Goal: Find specific page/section: Find specific page/section

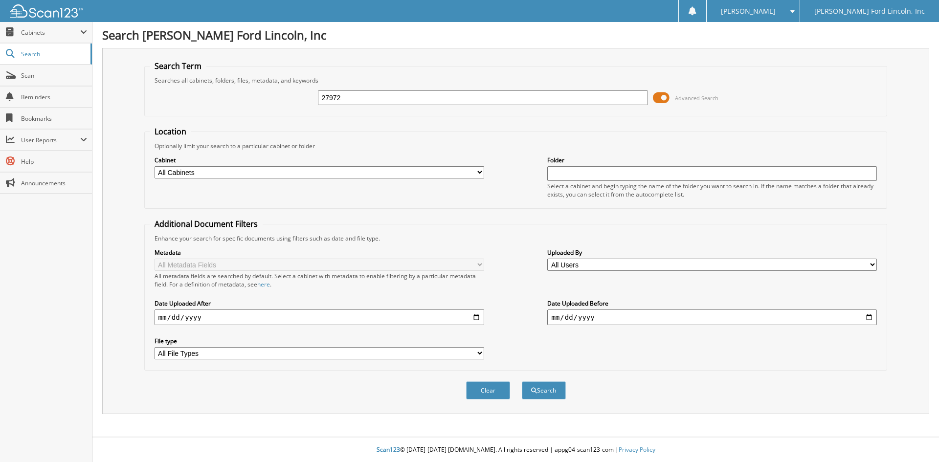
type input "27972"
click at [522, 382] on button "Search" at bounding box center [544, 391] width 44 height 18
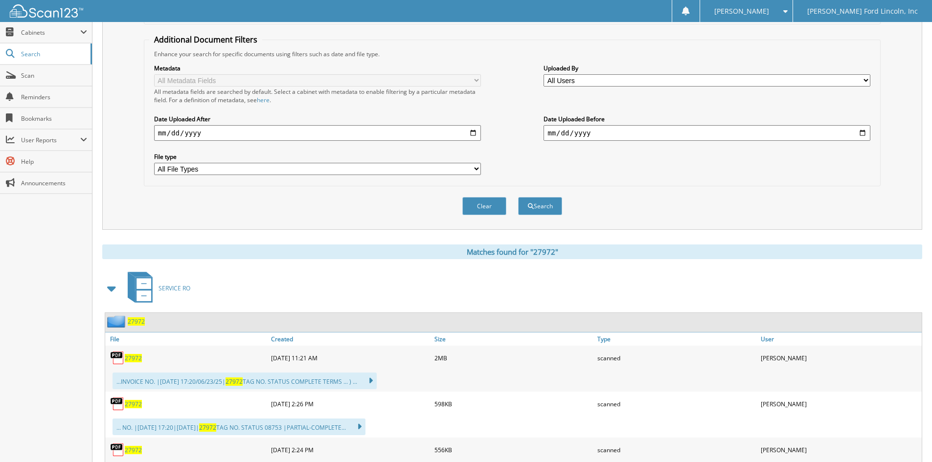
scroll to position [245, 0]
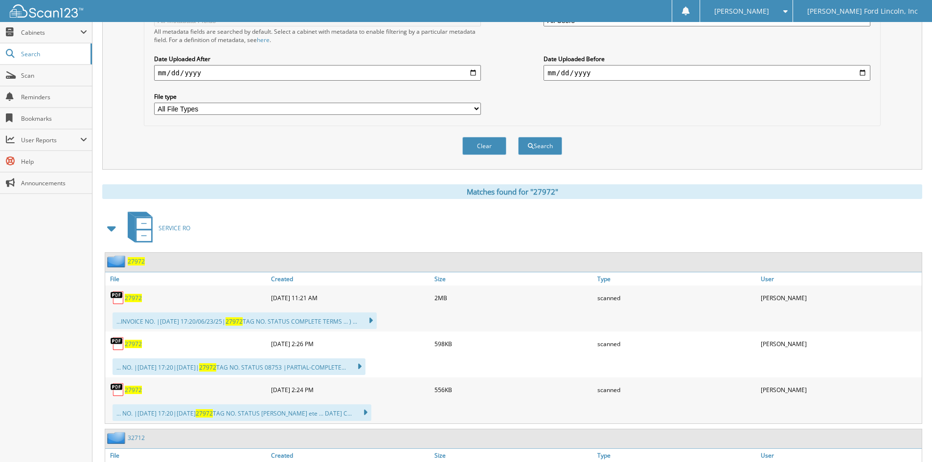
click at [136, 262] on span "27972" at bounding box center [136, 261] width 17 height 8
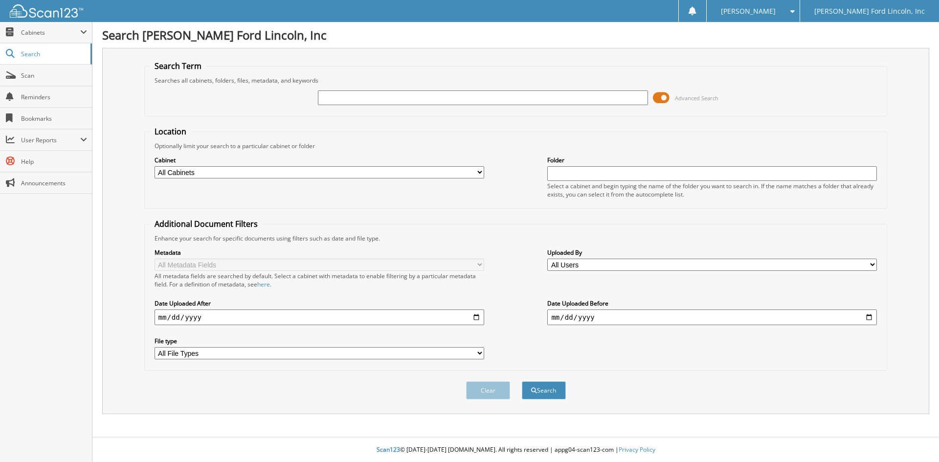
click at [333, 95] on input "text" at bounding box center [483, 98] width 330 height 15
type input "30218"
click at [522, 382] on button "Search" at bounding box center [544, 391] width 44 height 18
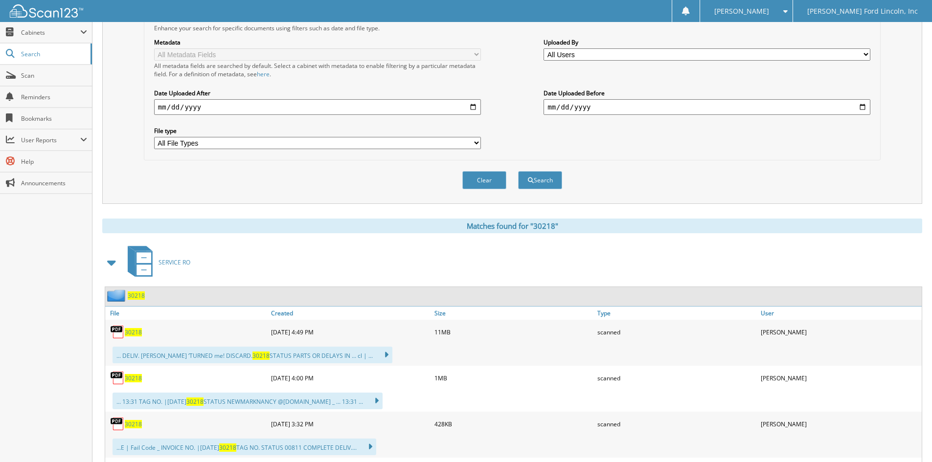
scroll to position [245, 0]
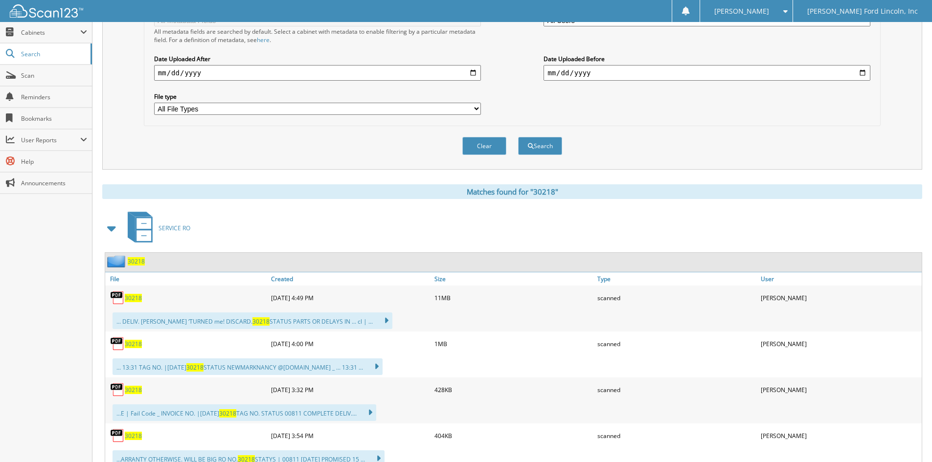
click at [135, 261] on span "30218" at bounding box center [136, 261] width 17 height 8
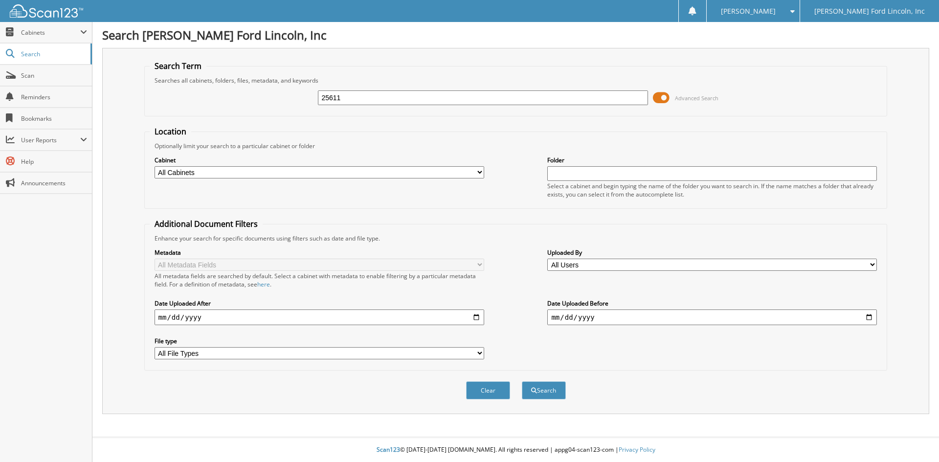
type input "25611"
click at [522, 382] on button "Search" at bounding box center [544, 391] width 44 height 18
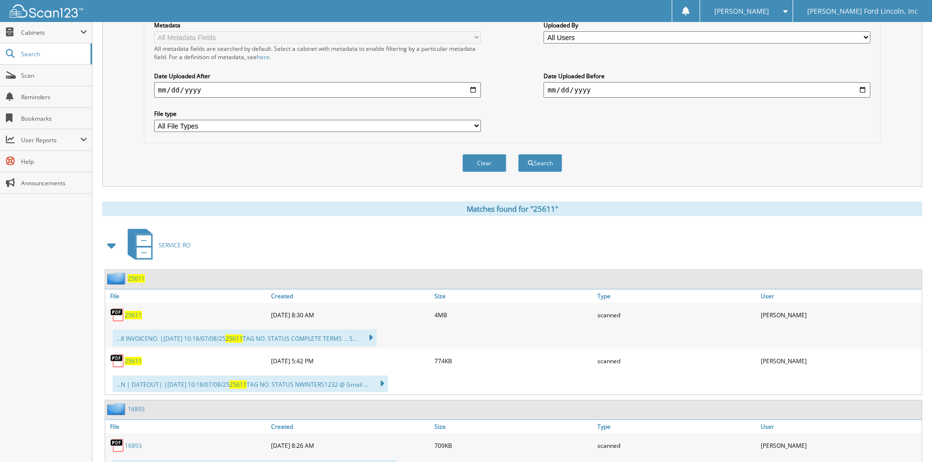
scroll to position [245, 0]
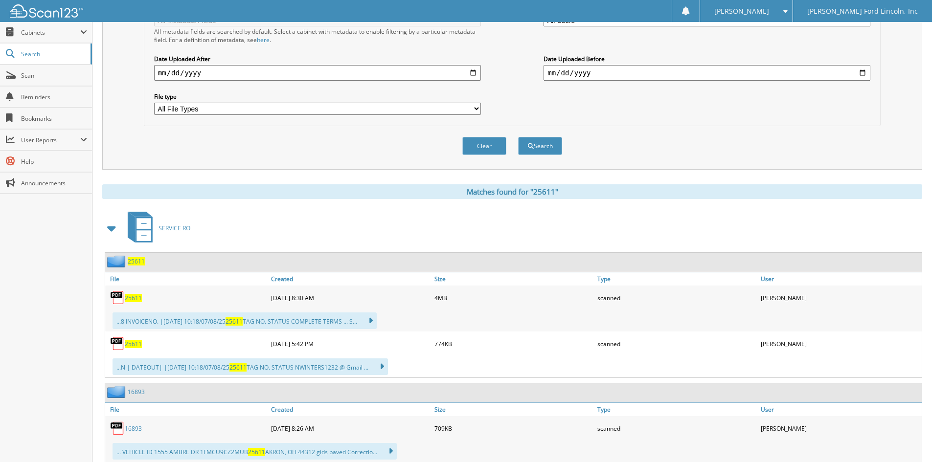
click at [136, 261] on span "25611" at bounding box center [136, 261] width 17 height 8
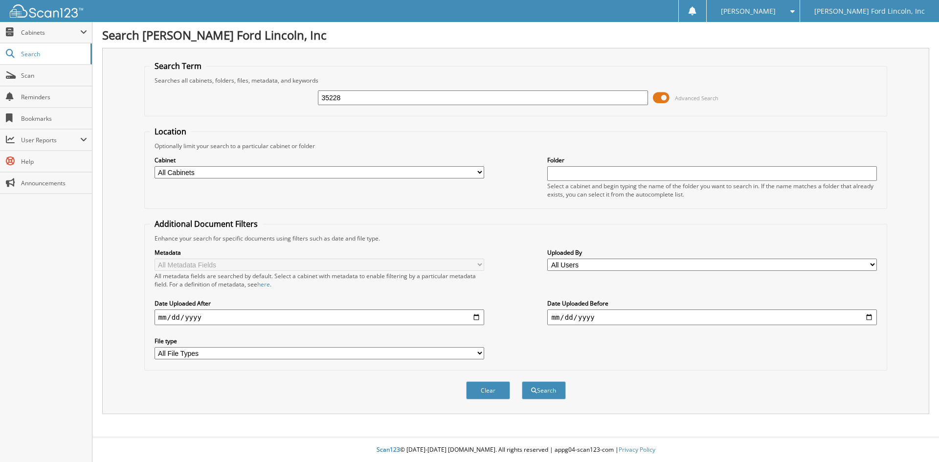
type input "35228"
click at [522, 382] on button "Search" at bounding box center [544, 391] width 44 height 18
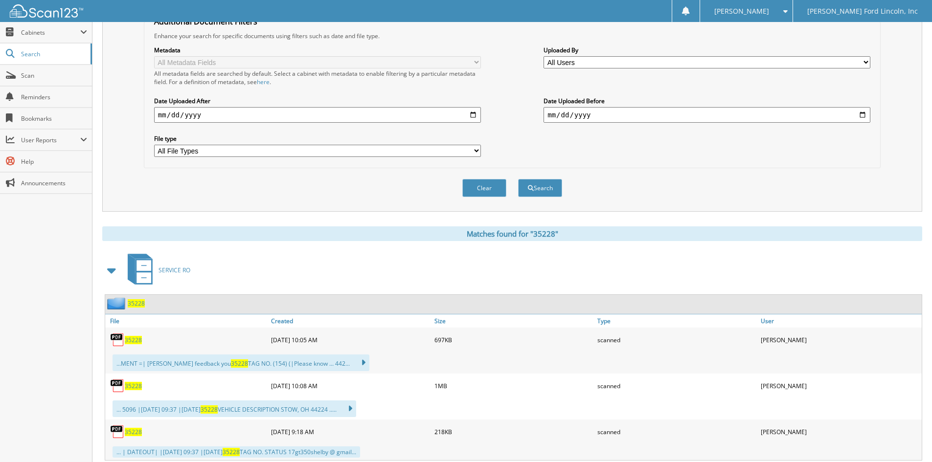
scroll to position [245, 0]
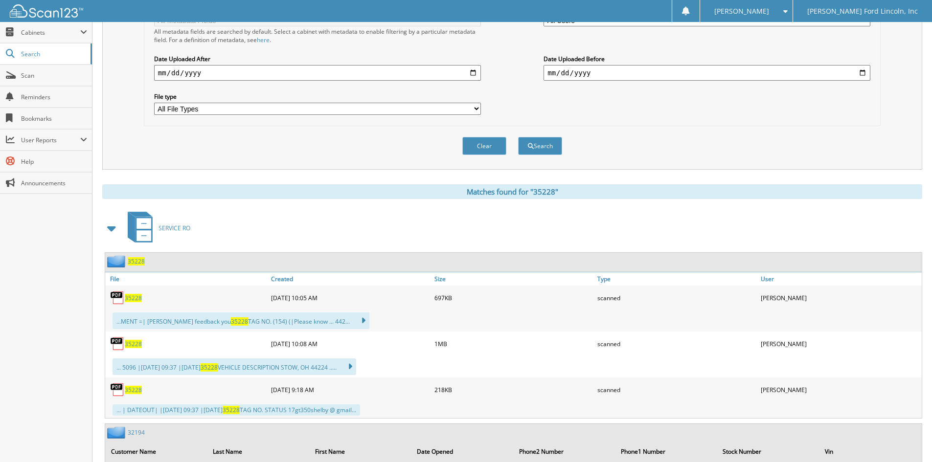
click at [136, 262] on span "35228" at bounding box center [136, 261] width 17 height 8
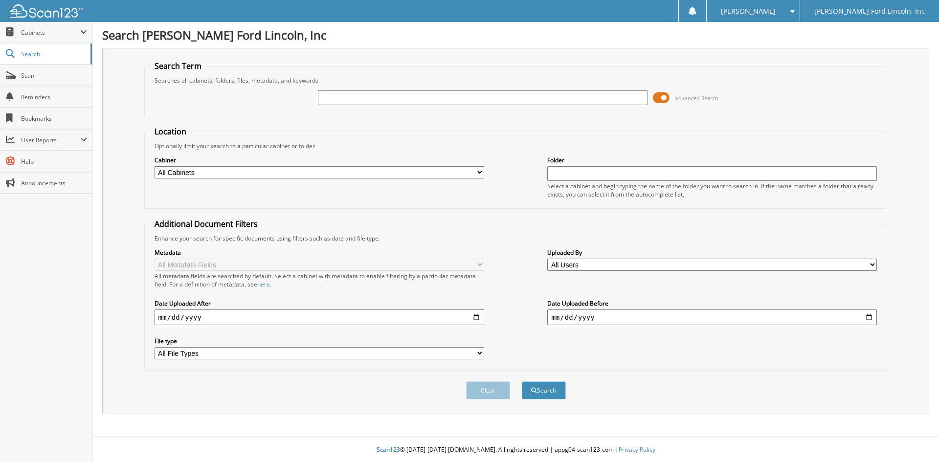
click at [340, 97] on input "text" at bounding box center [483, 98] width 330 height 15
type input "30701"
click at [522, 382] on button "Search" at bounding box center [544, 391] width 44 height 18
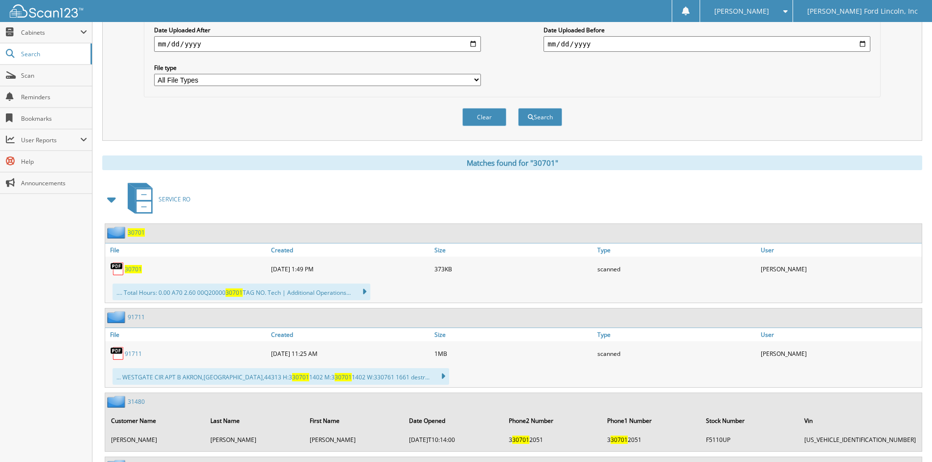
scroll to position [294, 0]
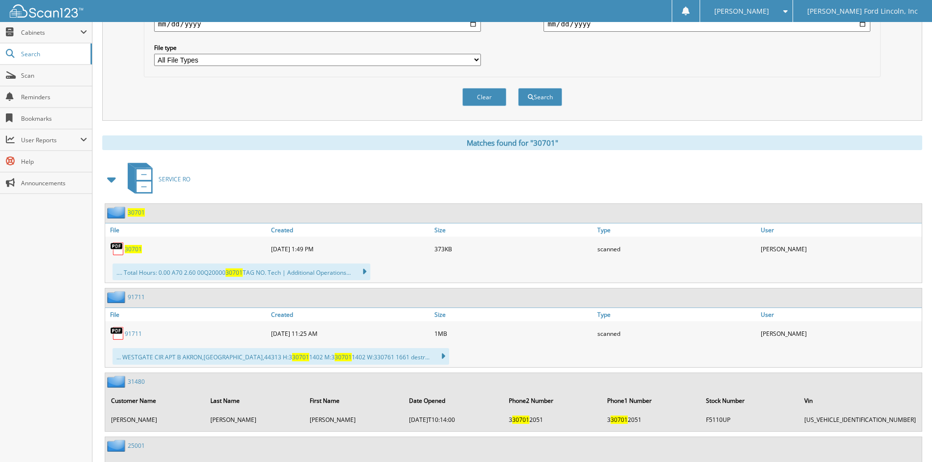
click at [134, 211] on span "30701" at bounding box center [136, 212] width 17 height 8
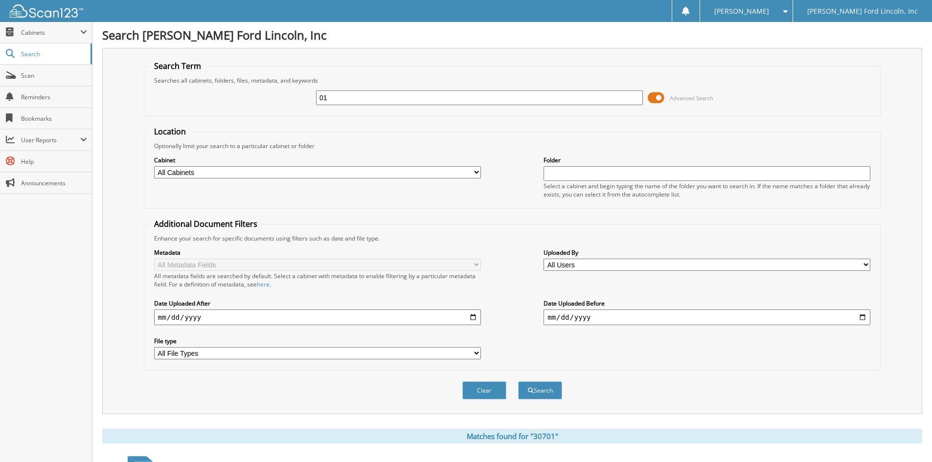
type input "1"
type input "25611"
click at [518, 382] on button "Search" at bounding box center [540, 391] width 44 height 18
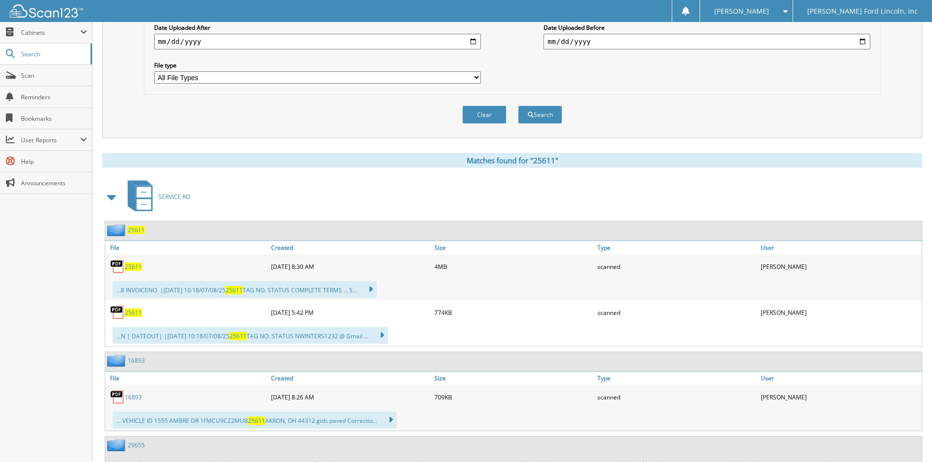
scroll to position [294, 0]
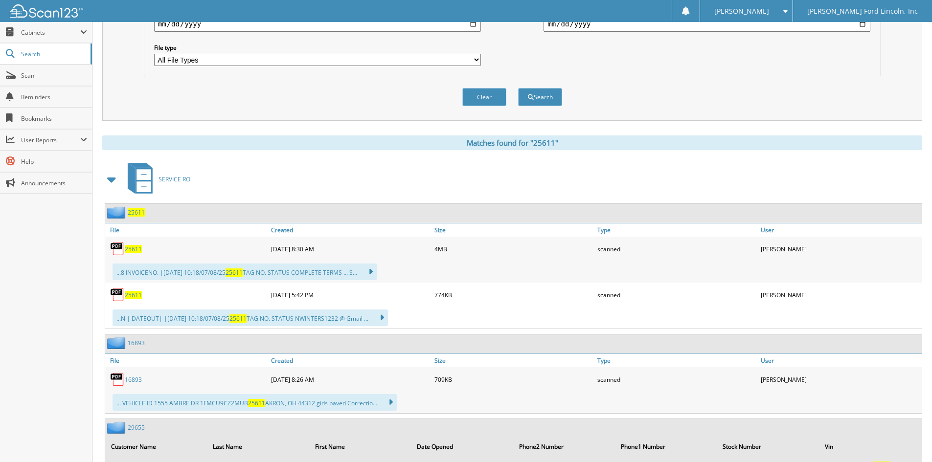
click at [138, 212] on span "25611" at bounding box center [136, 212] width 17 height 8
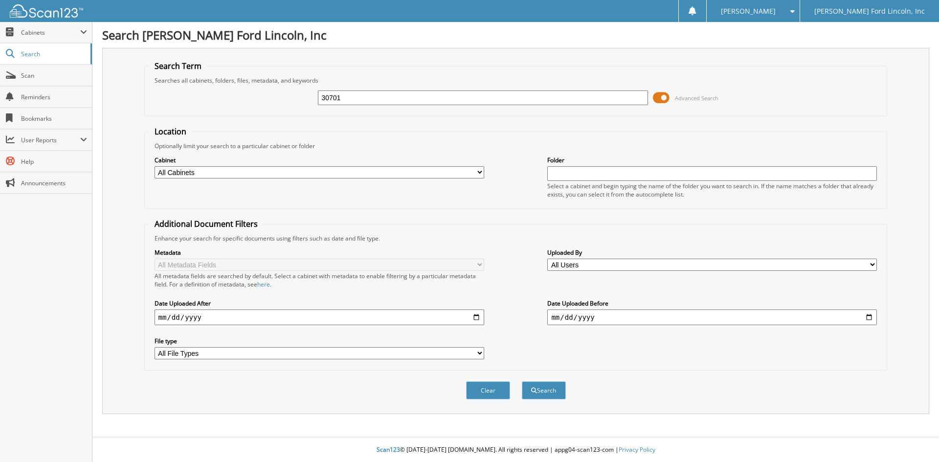
type input "30701"
click at [522, 382] on button "Search" at bounding box center [544, 391] width 44 height 18
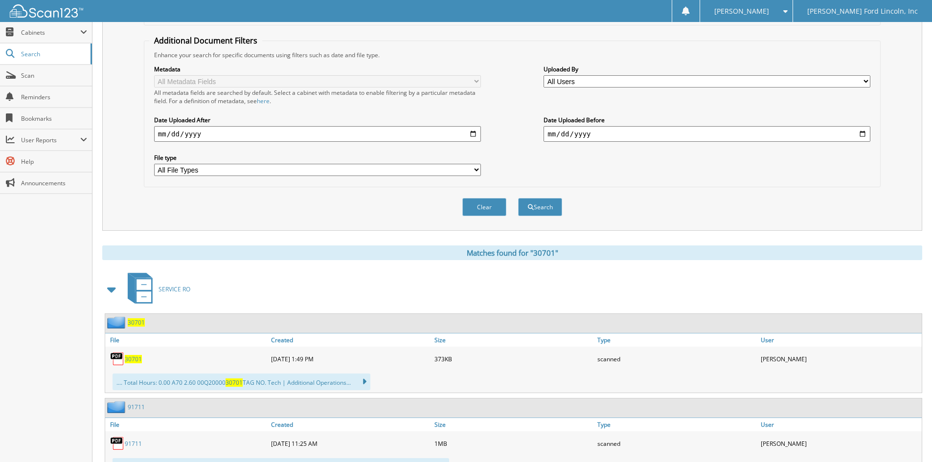
scroll to position [196, 0]
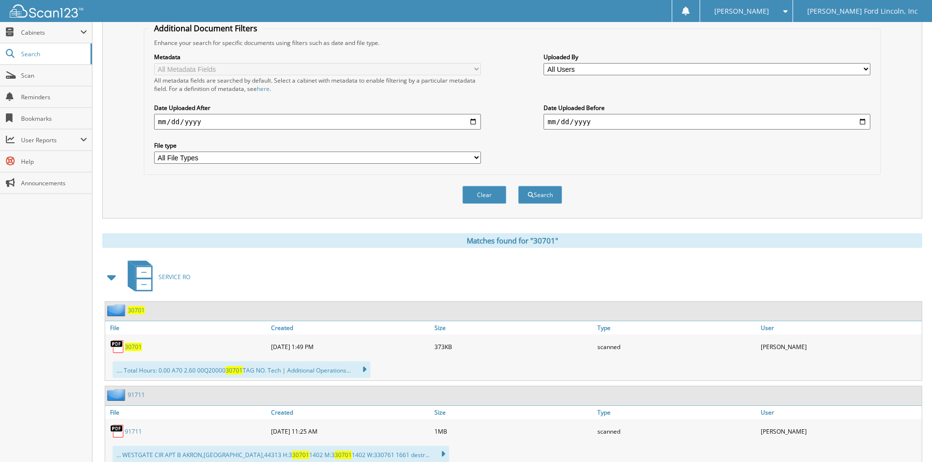
click at [133, 311] on span "30701" at bounding box center [136, 310] width 17 height 8
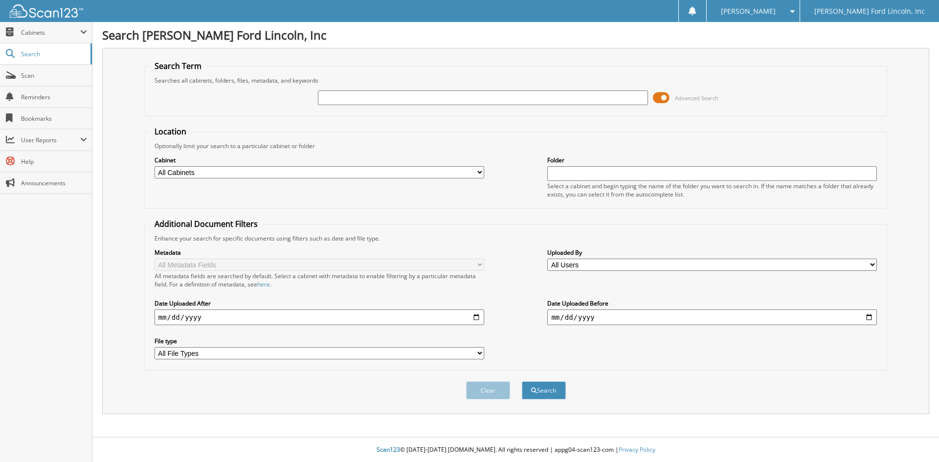
click at [356, 98] on input "text" at bounding box center [483, 98] width 330 height 15
type input "08592"
click at [522, 382] on button "Search" at bounding box center [544, 391] width 44 height 18
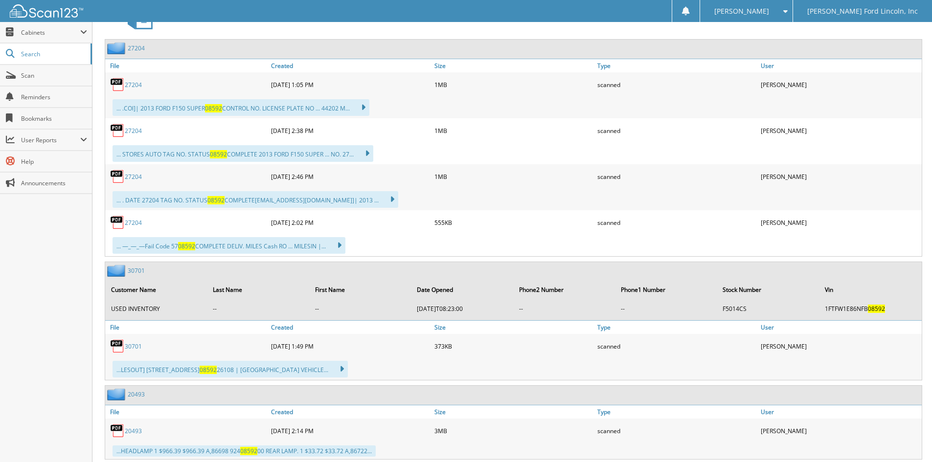
scroll to position [489, 0]
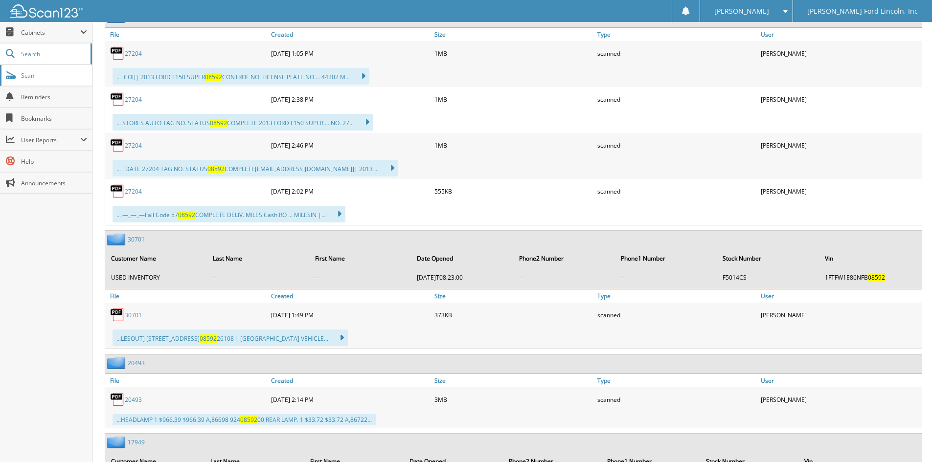
click at [23, 74] on span "Scan" at bounding box center [54, 75] width 66 height 8
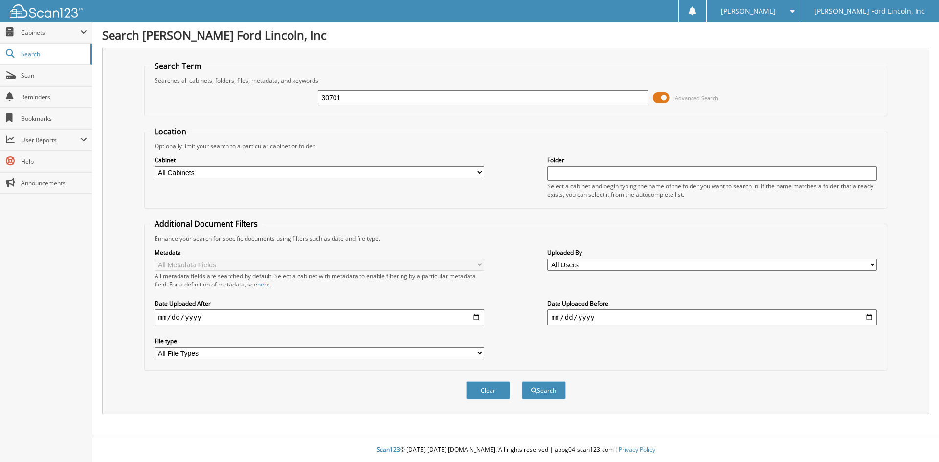
type input "30701"
click at [522, 382] on button "Search" at bounding box center [544, 391] width 44 height 18
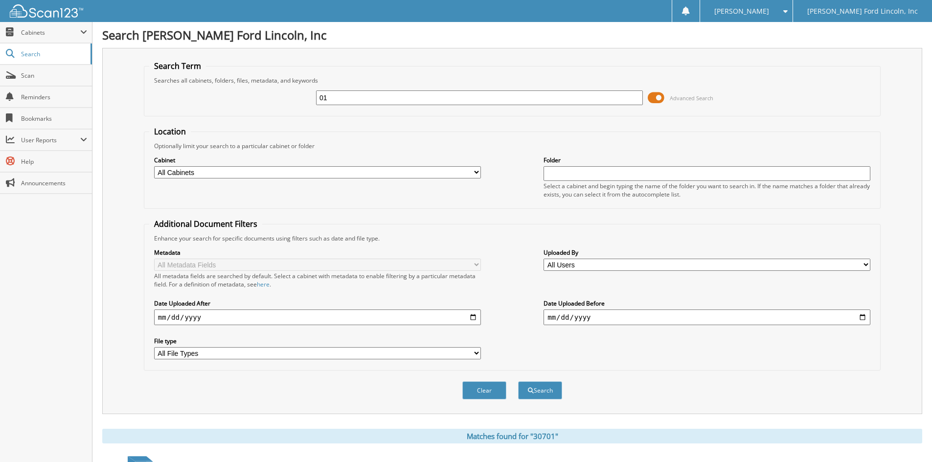
type input "1"
type input "29795"
click at [518, 382] on button "Search" at bounding box center [540, 391] width 44 height 18
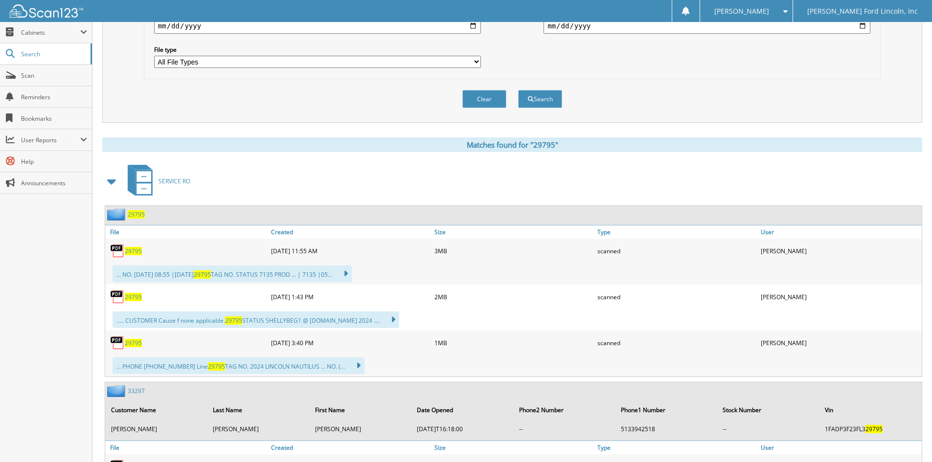
scroll to position [294, 0]
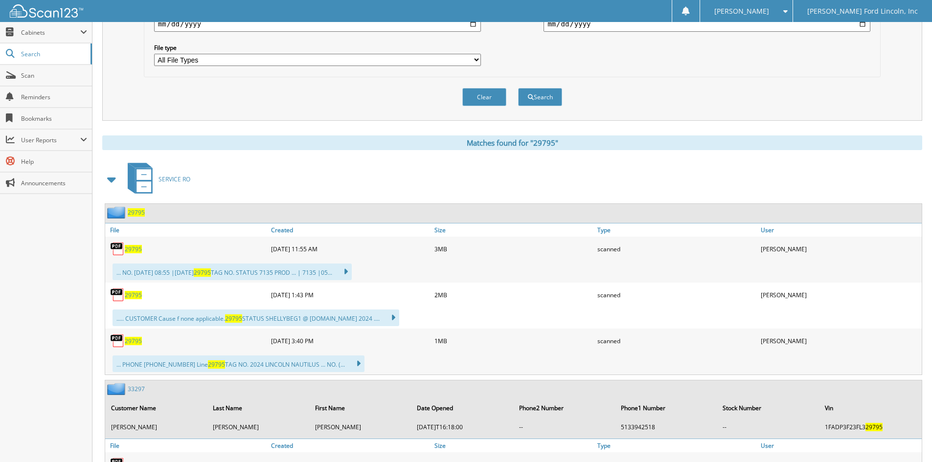
click at [137, 213] on span "29795" at bounding box center [136, 212] width 17 height 8
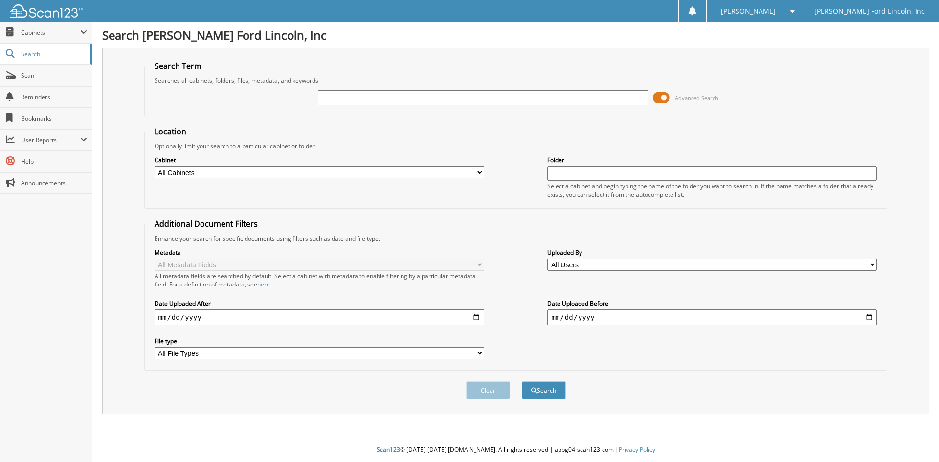
click at [454, 98] on input "text" at bounding box center [483, 98] width 330 height 15
type input "29795"
click at [522, 382] on button "Search" at bounding box center [544, 391] width 44 height 18
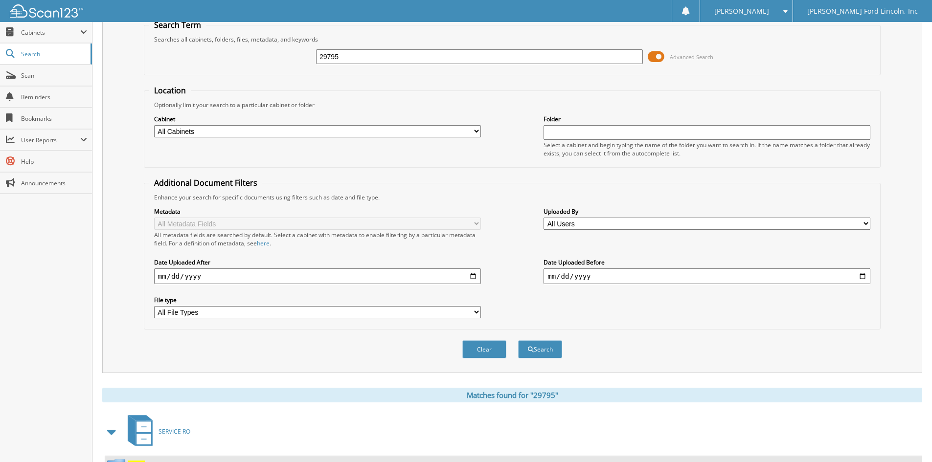
scroll to position [245, 0]
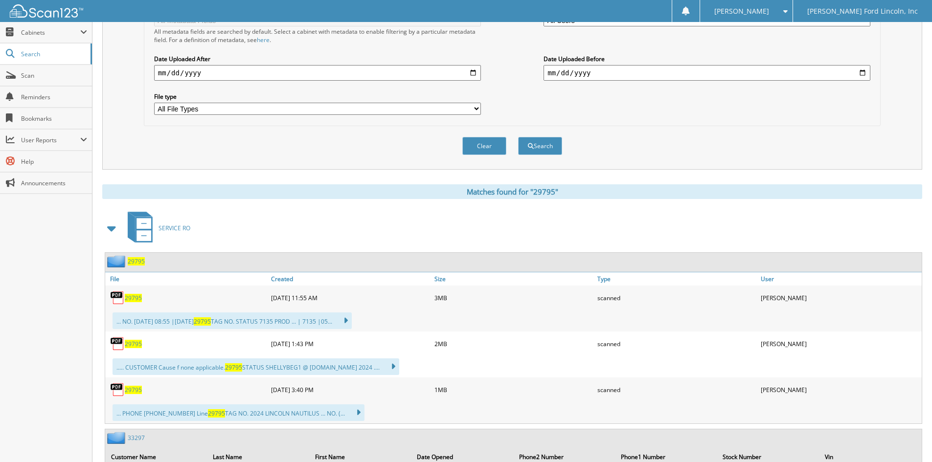
click at [136, 261] on span "29795" at bounding box center [136, 261] width 17 height 8
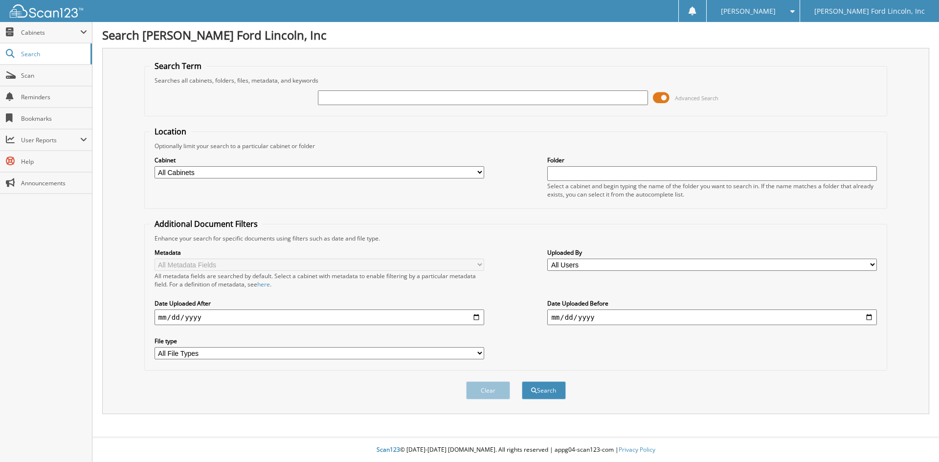
click at [357, 100] on input "text" at bounding box center [483, 98] width 330 height 15
type input "30072"
click at [522, 382] on button "Search" at bounding box center [544, 391] width 44 height 18
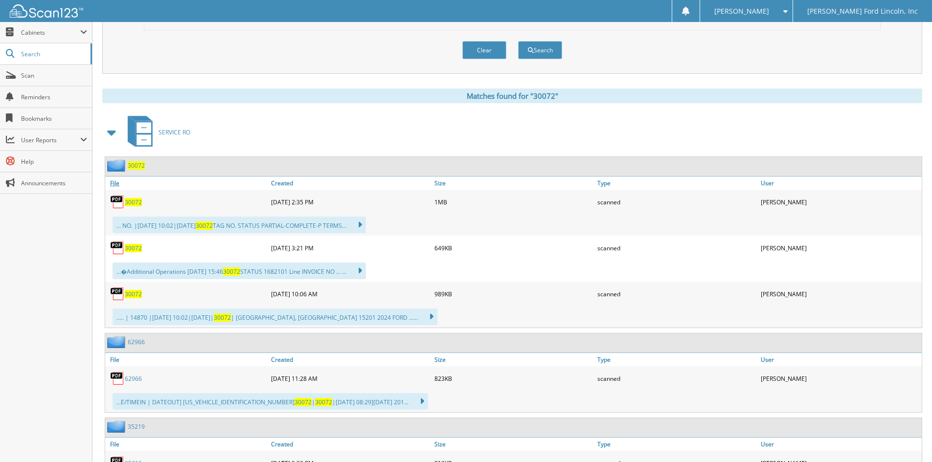
scroll to position [342, 0]
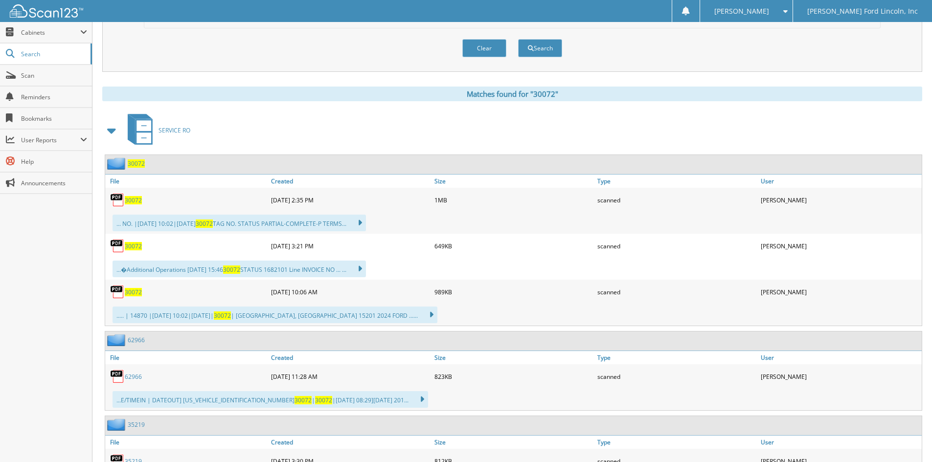
click at [140, 162] on span "30072" at bounding box center [136, 163] width 17 height 8
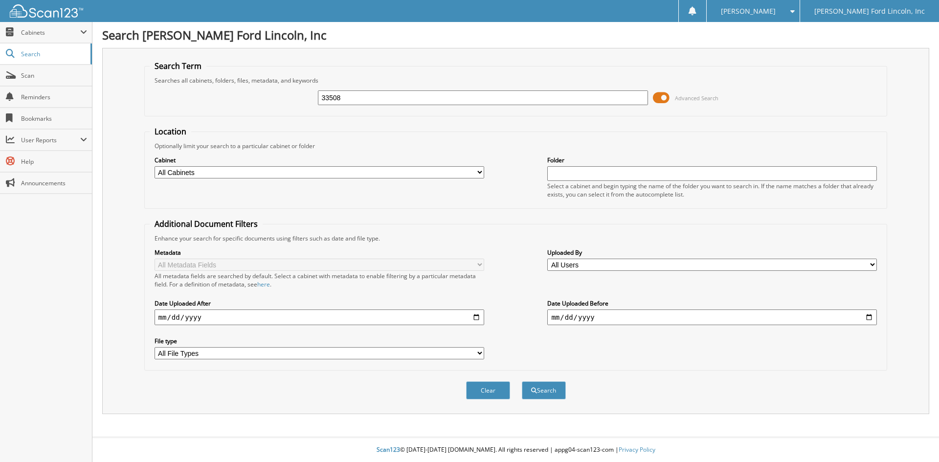
type input "33508"
click at [522, 382] on button "Search" at bounding box center [544, 391] width 44 height 18
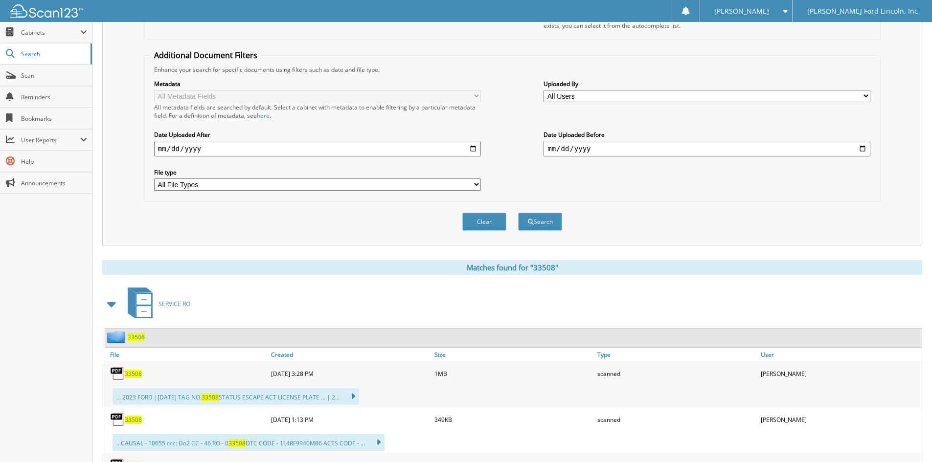
scroll to position [294, 0]
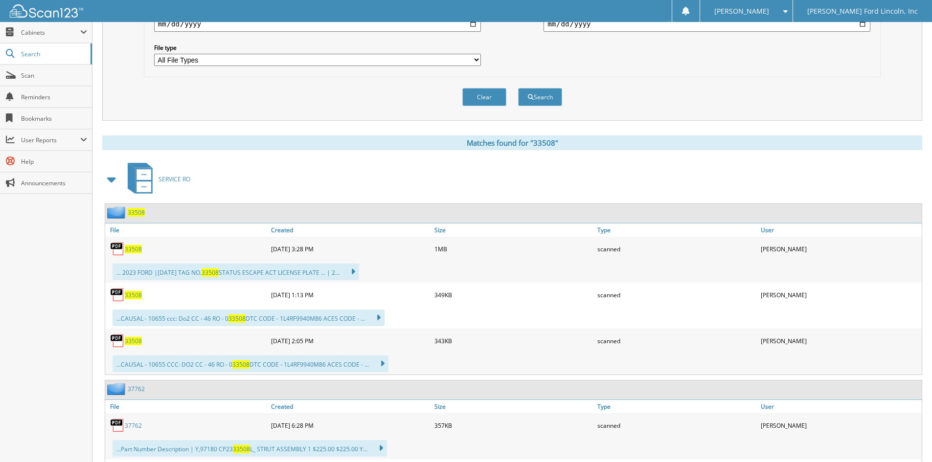
click at [133, 213] on span "33508" at bounding box center [136, 212] width 17 height 8
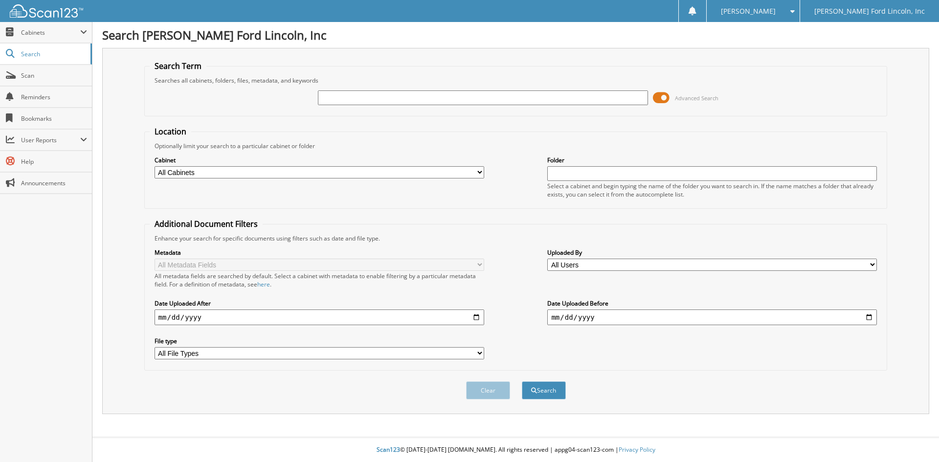
click at [368, 95] on input "text" at bounding box center [483, 98] width 330 height 15
type input "33508"
click at [522, 382] on button "Search" at bounding box center [544, 391] width 44 height 18
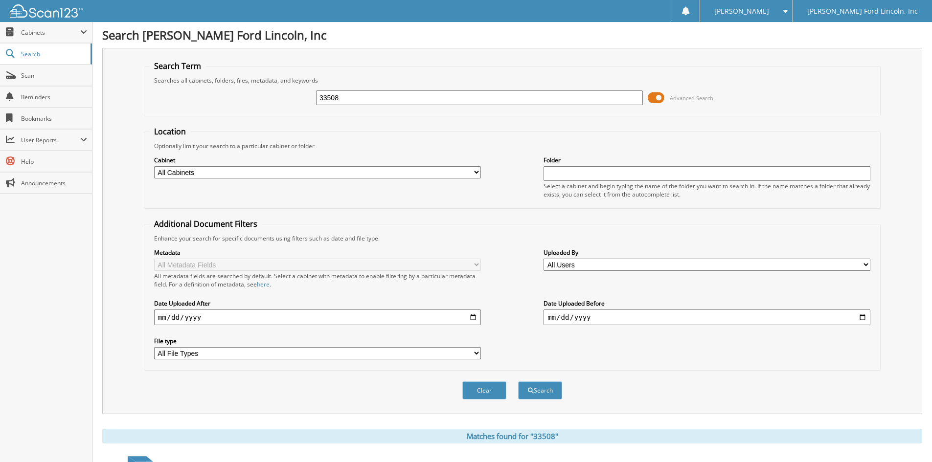
click at [518, 382] on button "Search" at bounding box center [540, 391] width 44 height 18
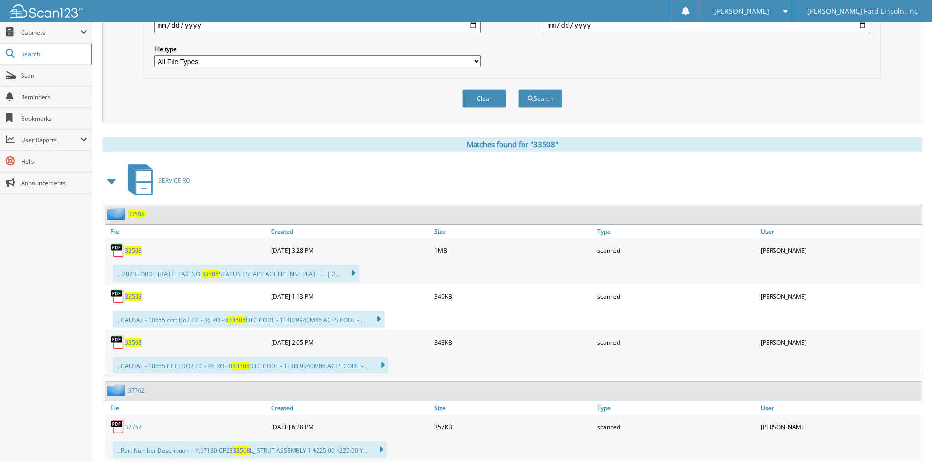
scroll to position [294, 0]
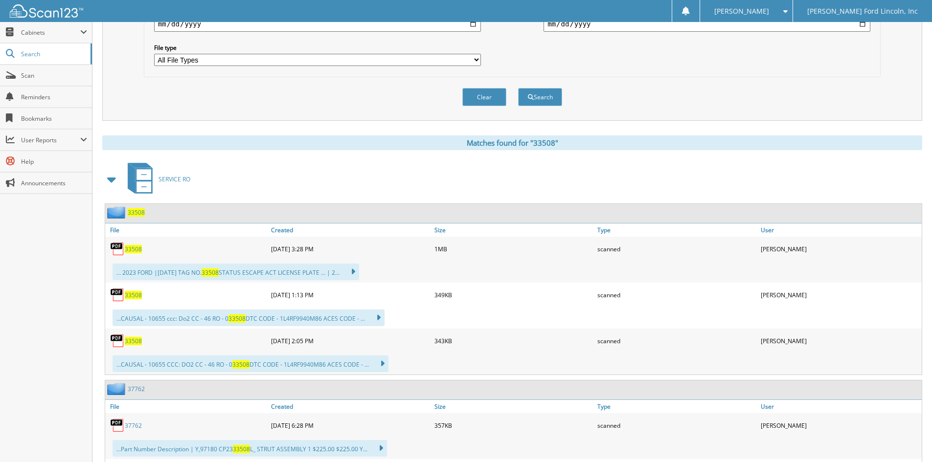
click at [136, 211] on span "33508" at bounding box center [136, 212] width 17 height 8
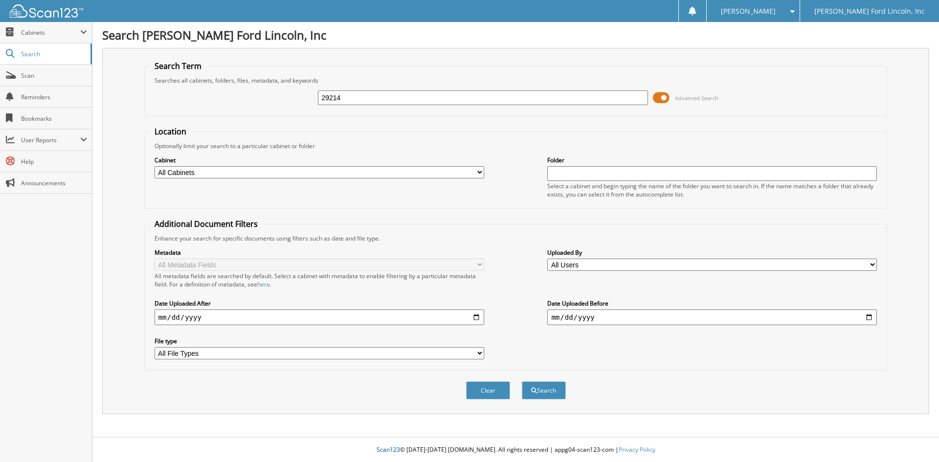
type input "29214"
click at [522, 382] on button "Search" at bounding box center [544, 391] width 44 height 18
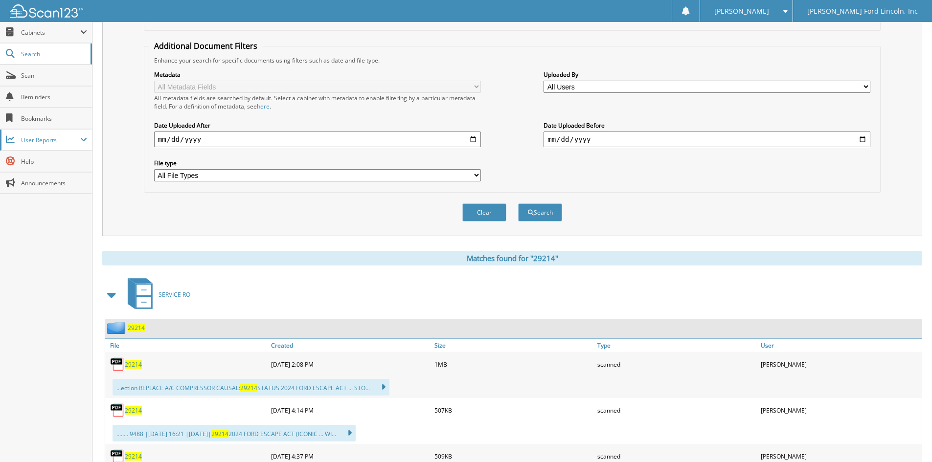
scroll to position [245, 0]
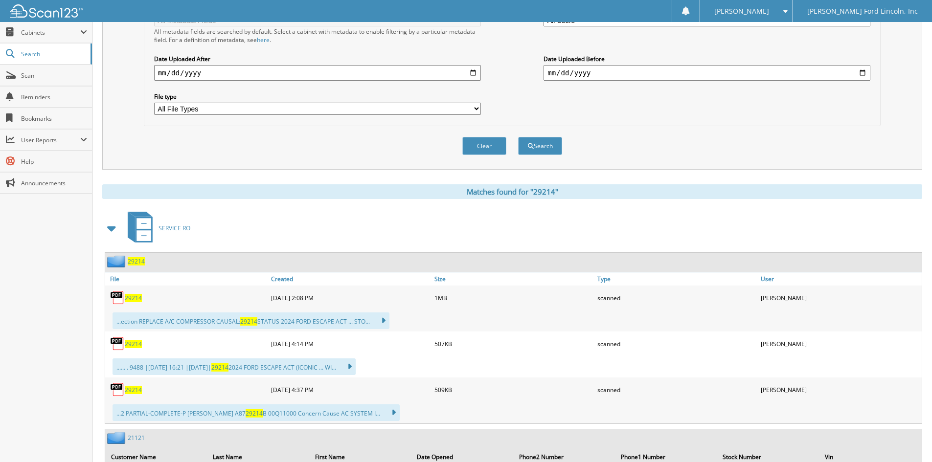
click at [138, 263] on span "29214" at bounding box center [136, 261] width 17 height 8
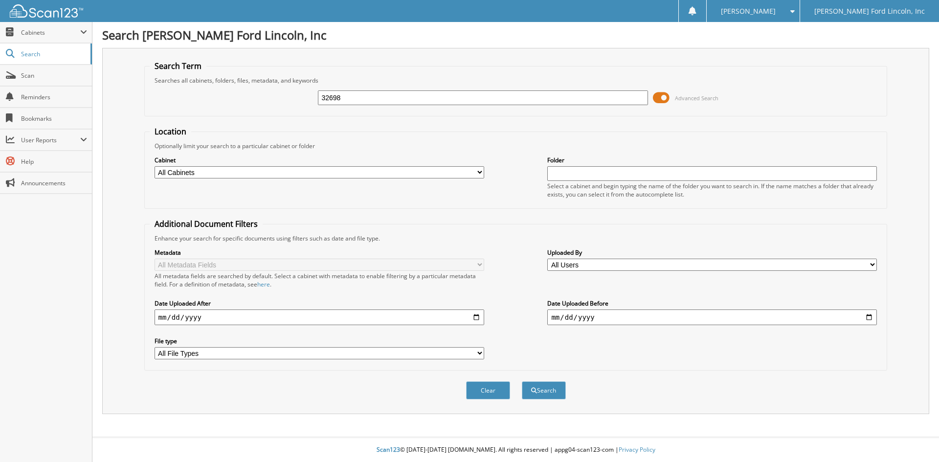
type input "32698"
click at [522, 382] on button "Search" at bounding box center [544, 391] width 44 height 18
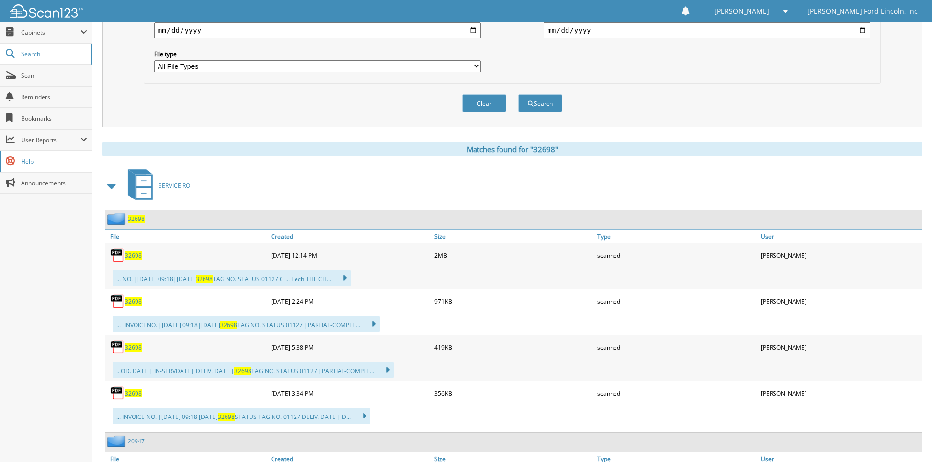
scroll to position [294, 0]
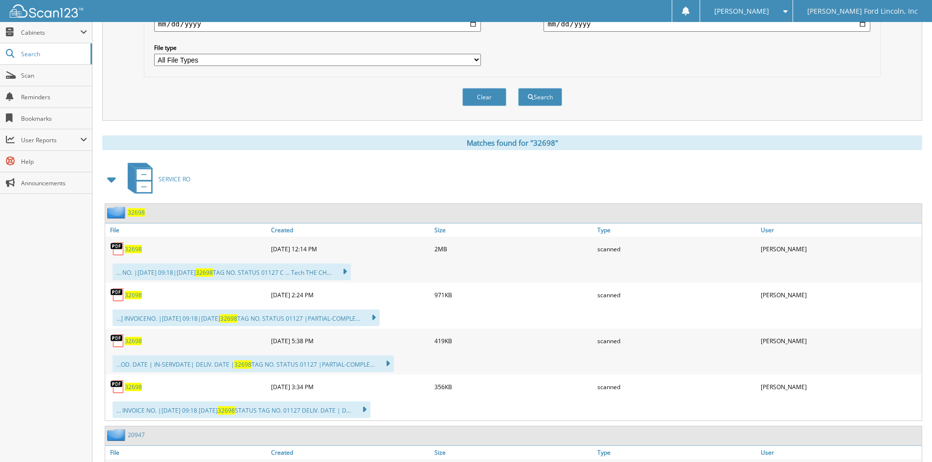
click at [131, 212] on span "32698" at bounding box center [136, 212] width 17 height 8
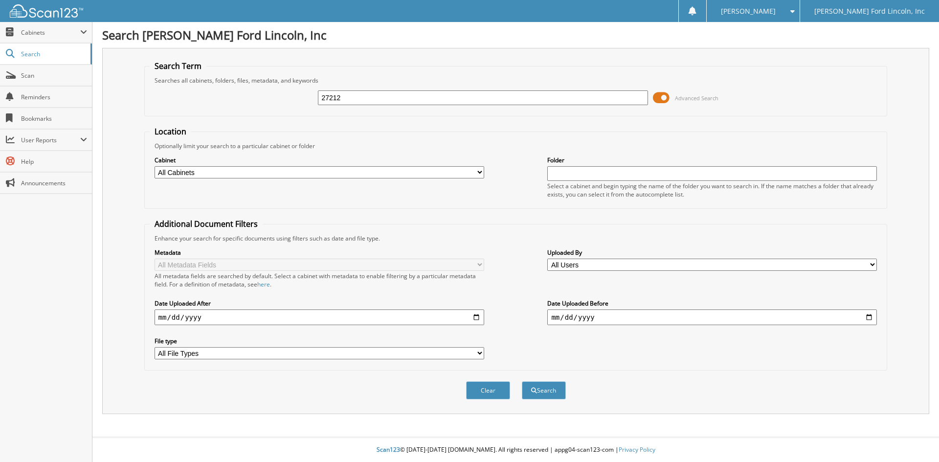
type input "27212"
click at [522, 382] on button "Search" at bounding box center [544, 391] width 44 height 18
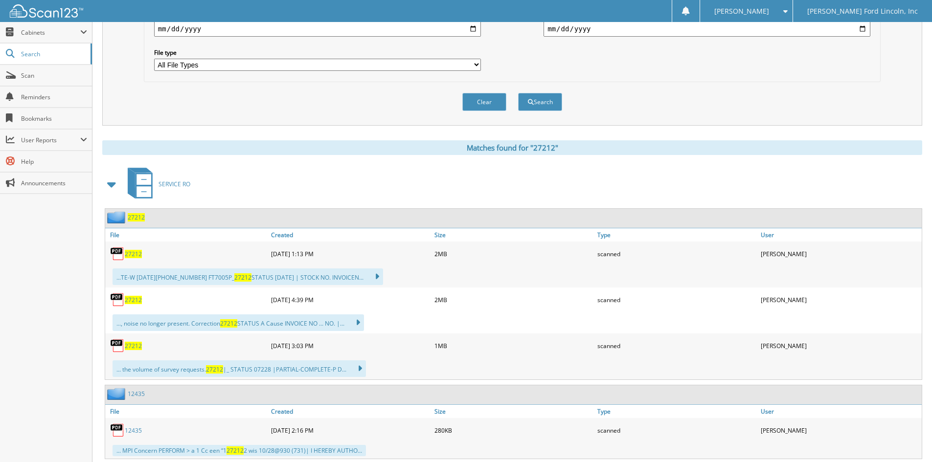
scroll to position [294, 0]
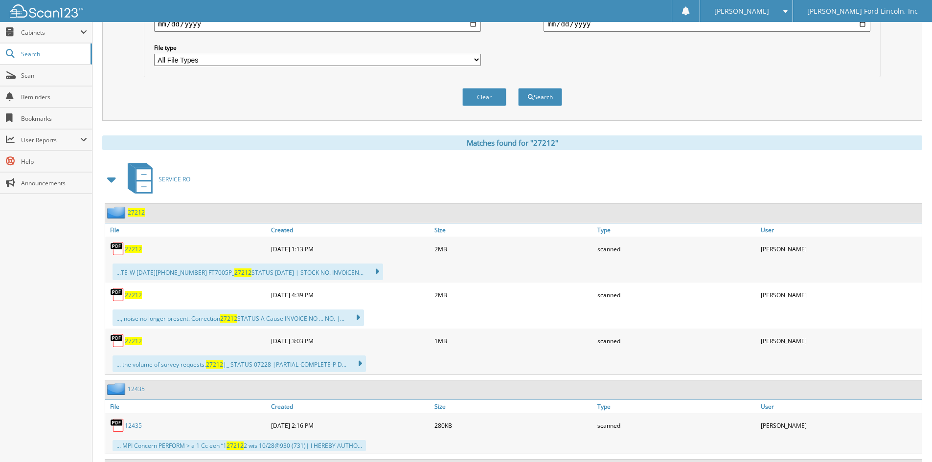
click at [136, 214] on span "27212" at bounding box center [136, 212] width 17 height 8
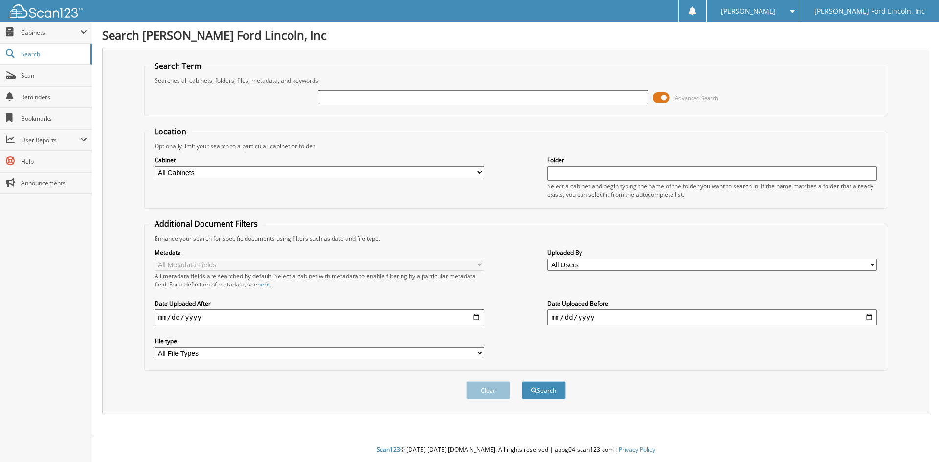
click at [373, 99] on input "text" at bounding box center [483, 98] width 330 height 15
type input "34958"
click at [522, 382] on button "Search" at bounding box center [544, 391] width 44 height 18
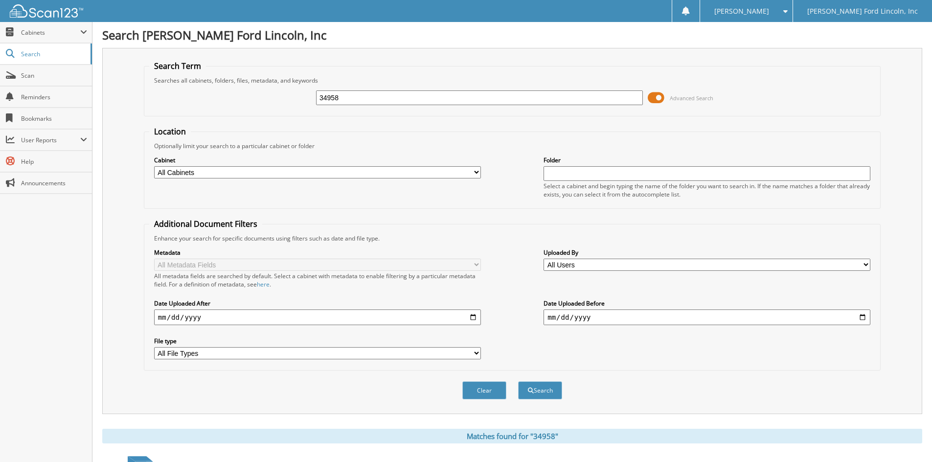
click at [518, 382] on button "Search" at bounding box center [540, 391] width 44 height 18
click at [352, 99] on input "34958" at bounding box center [479, 98] width 327 height 15
type input "3"
type input "30930"
click at [518, 382] on button "Search" at bounding box center [540, 391] width 44 height 18
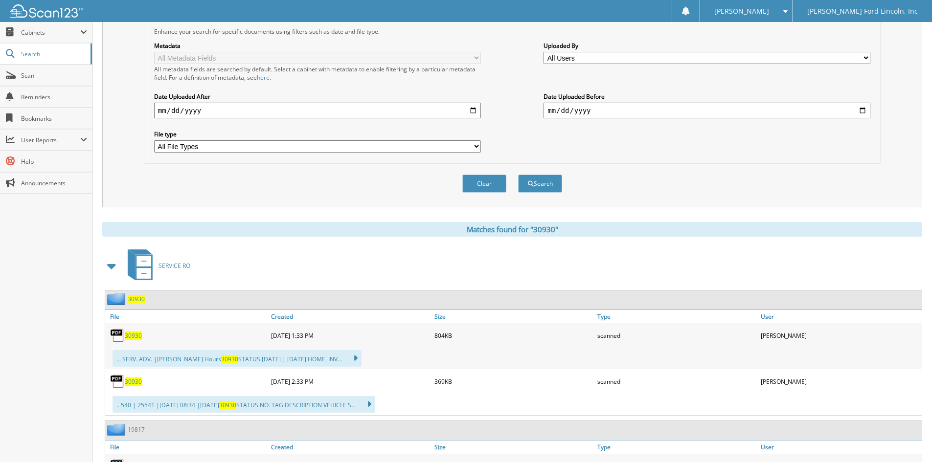
scroll to position [245, 0]
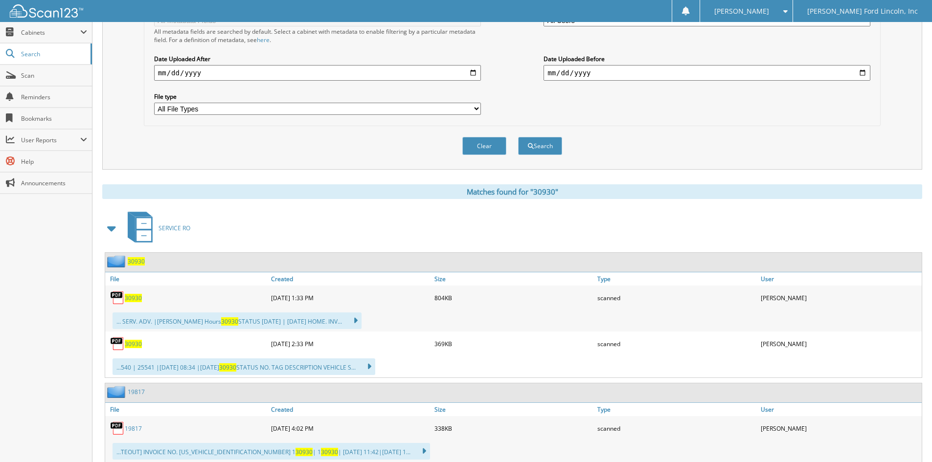
click at [134, 261] on span "30930" at bounding box center [136, 261] width 17 height 8
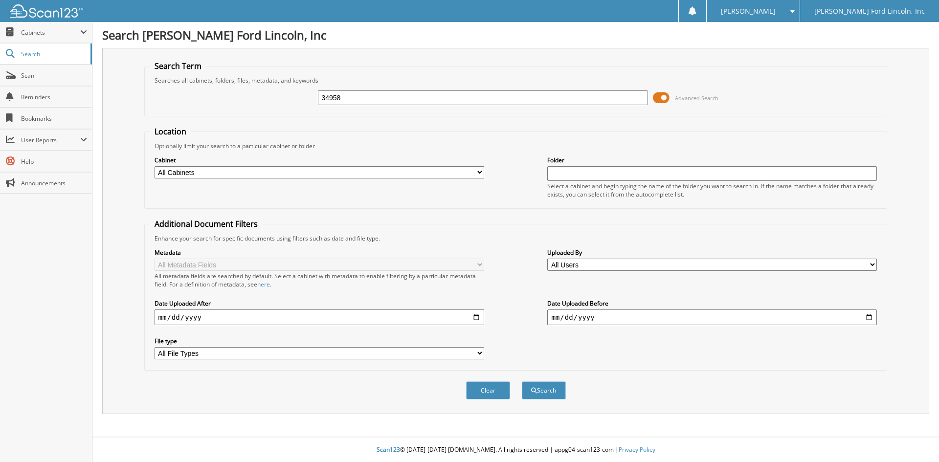
type input "34958"
click at [522, 382] on button "Search" at bounding box center [544, 391] width 44 height 18
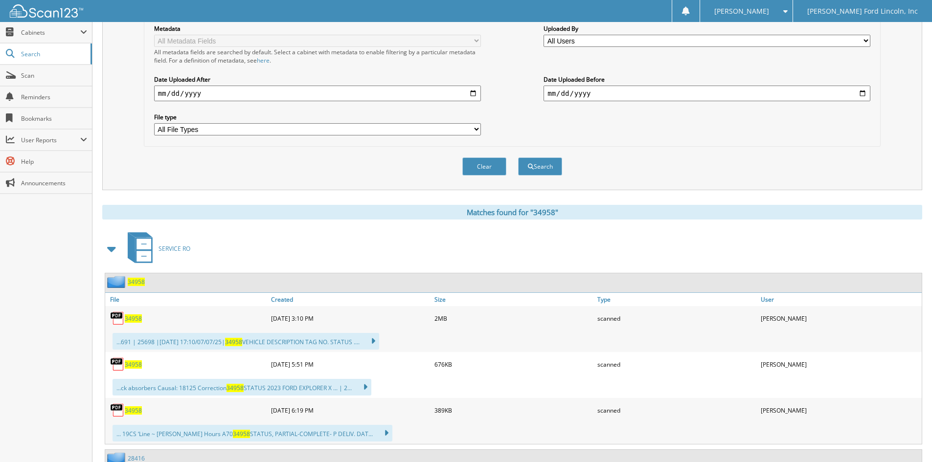
scroll to position [245, 0]
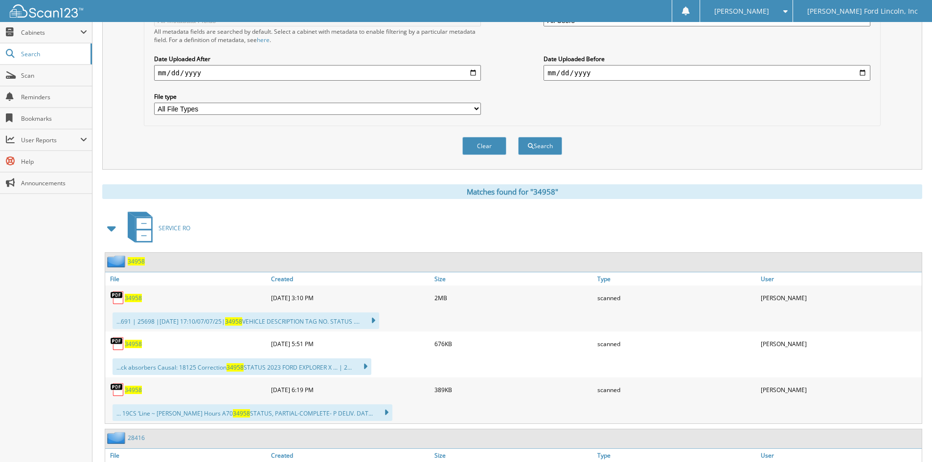
click at [138, 263] on span "34958" at bounding box center [136, 261] width 17 height 8
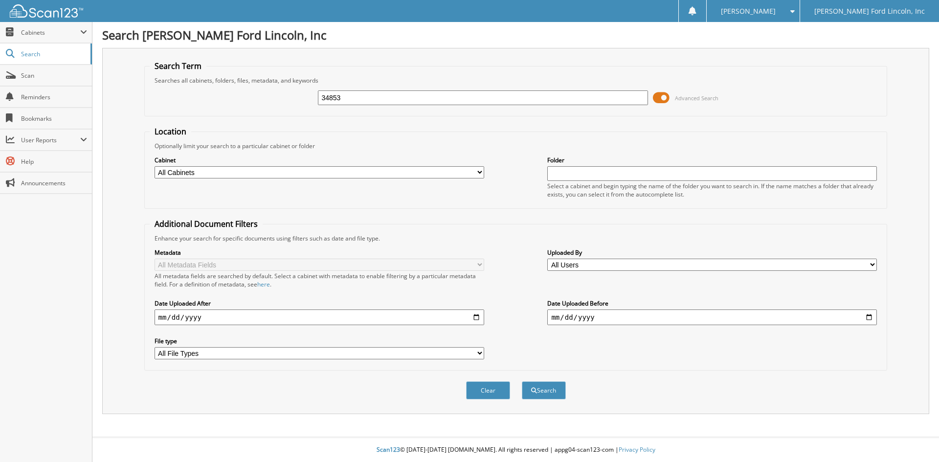
type input "34853"
click at [522, 382] on button "Search" at bounding box center [544, 391] width 44 height 18
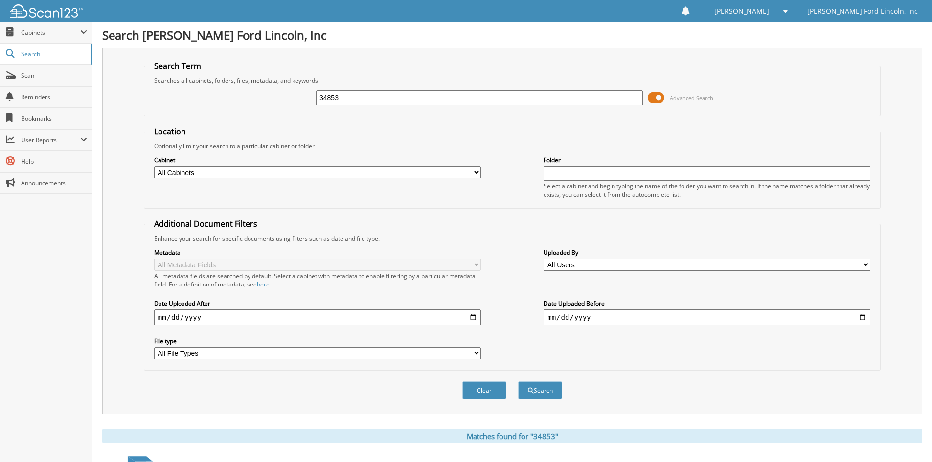
click at [518, 382] on button "Search" at bounding box center [540, 391] width 44 height 18
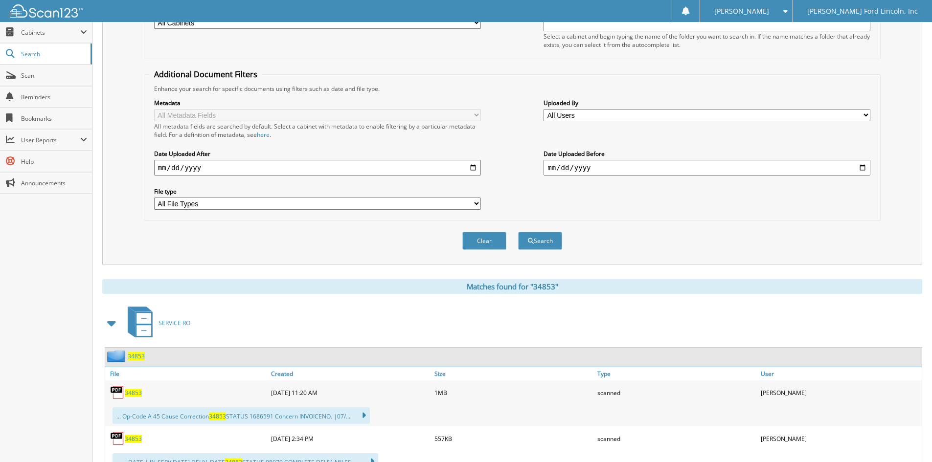
scroll to position [245, 0]
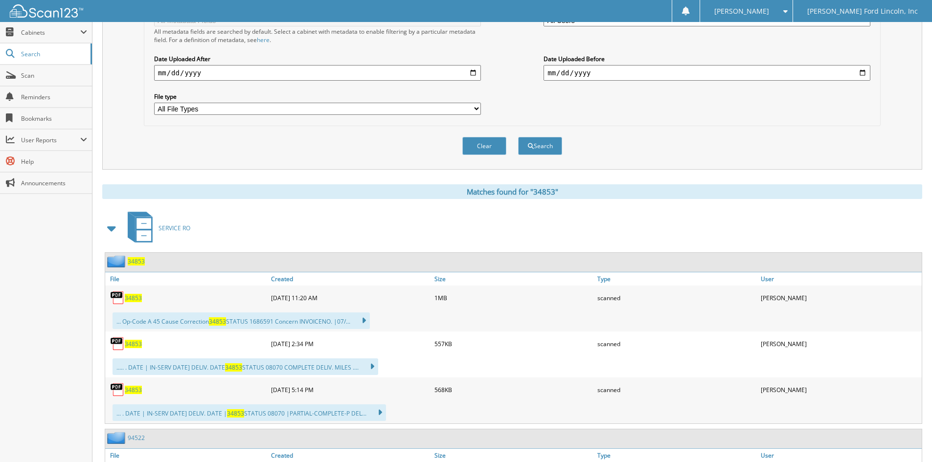
click at [140, 260] on span "34853" at bounding box center [136, 261] width 17 height 8
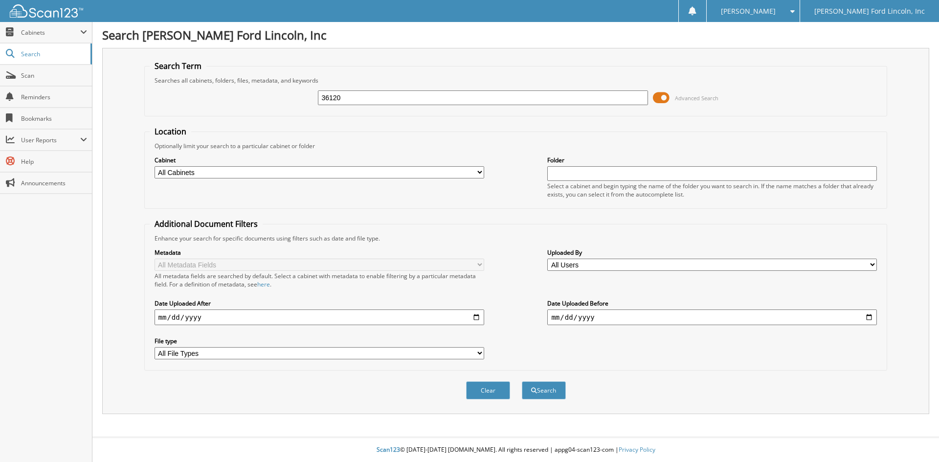
type input "36120"
click at [522, 382] on button "Search" at bounding box center [544, 391] width 44 height 18
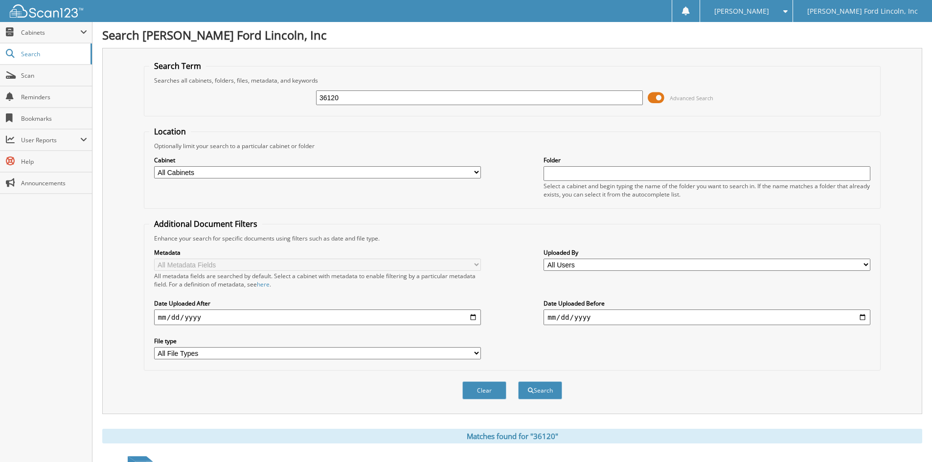
click at [518, 382] on button "Search" at bounding box center [540, 391] width 44 height 18
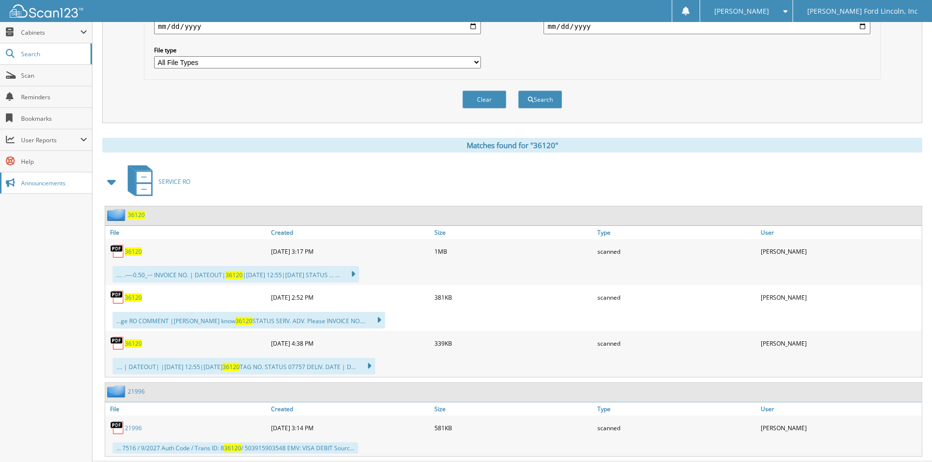
scroll to position [294, 0]
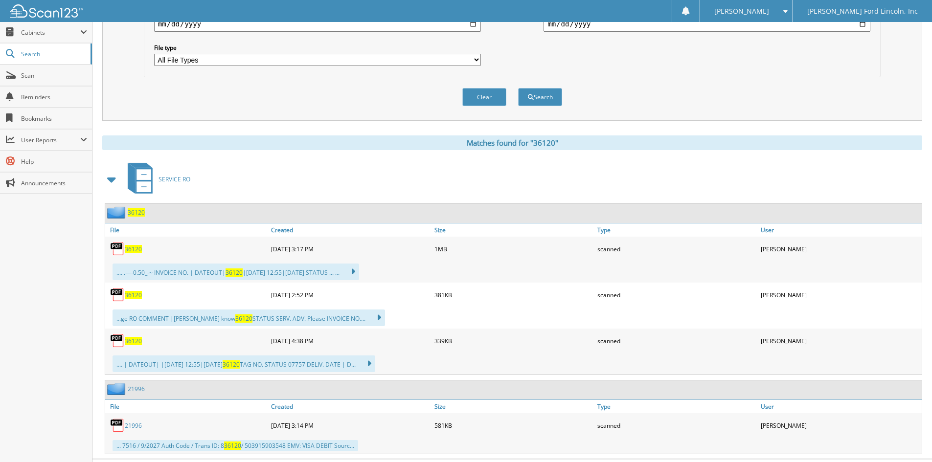
click at [143, 214] on span "36120" at bounding box center [136, 212] width 17 height 8
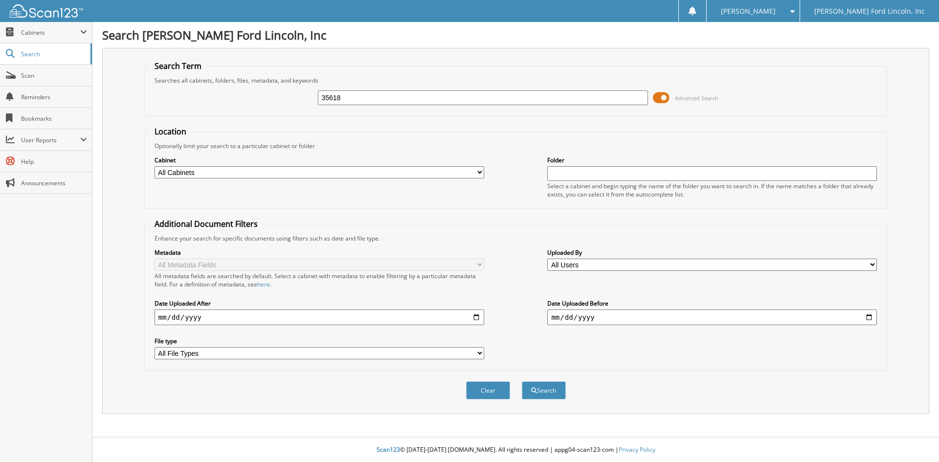
type input "35618"
click at [522, 382] on button "Search" at bounding box center [544, 391] width 44 height 18
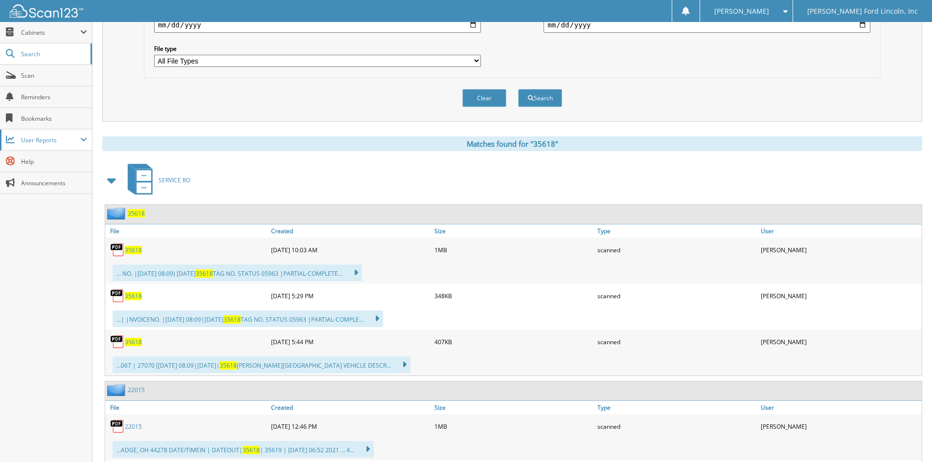
scroll to position [294, 0]
click at [136, 211] on span "35618" at bounding box center [136, 212] width 17 height 8
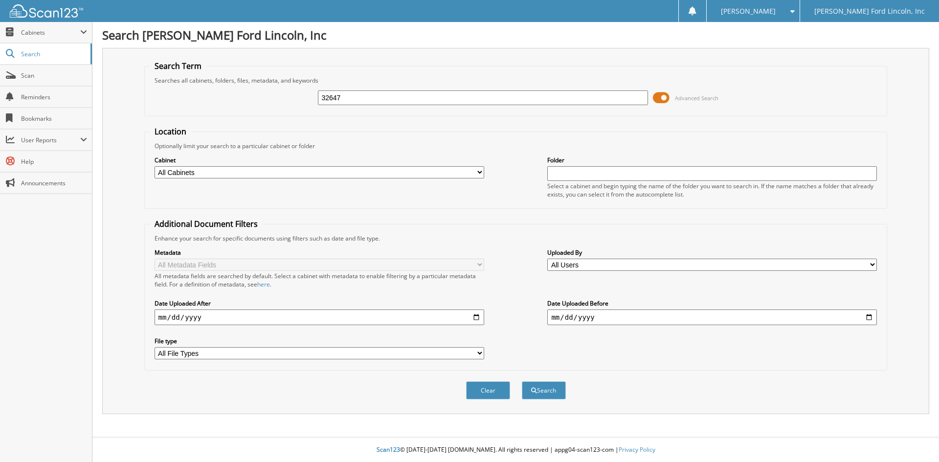
type input "32647"
click at [522, 382] on button "Search" at bounding box center [544, 391] width 44 height 18
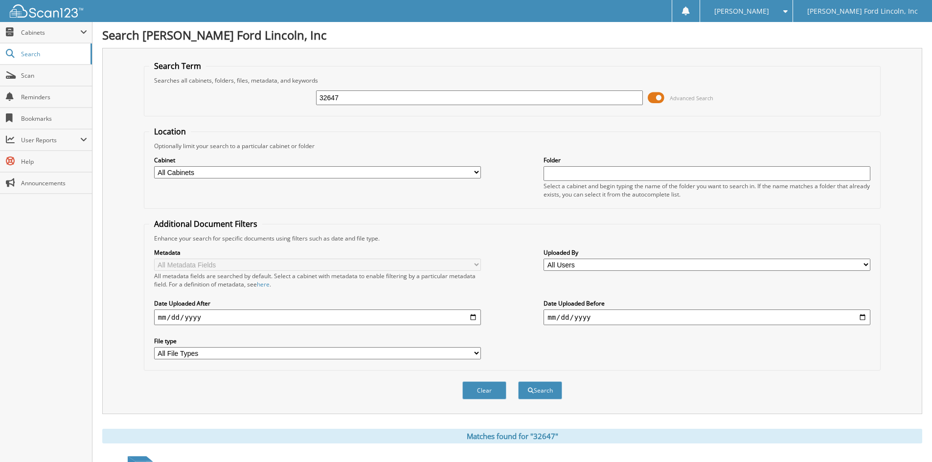
click at [518, 382] on button "Search" at bounding box center [540, 391] width 44 height 18
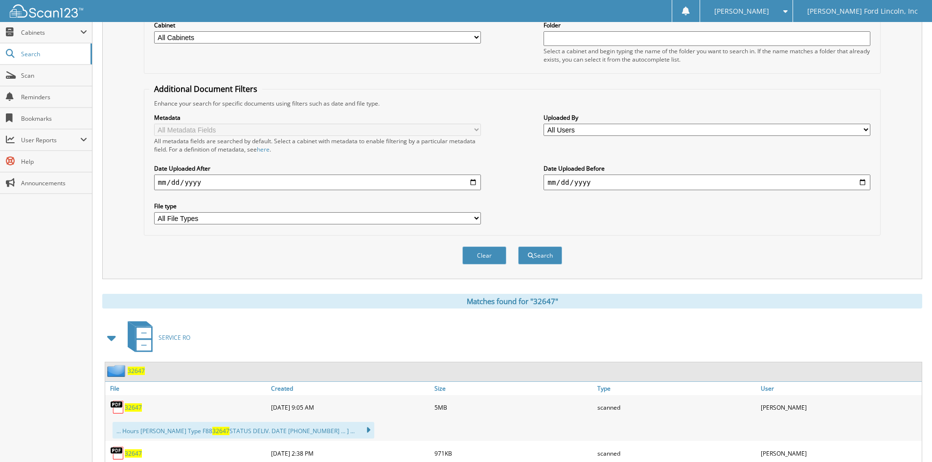
scroll to position [245, 0]
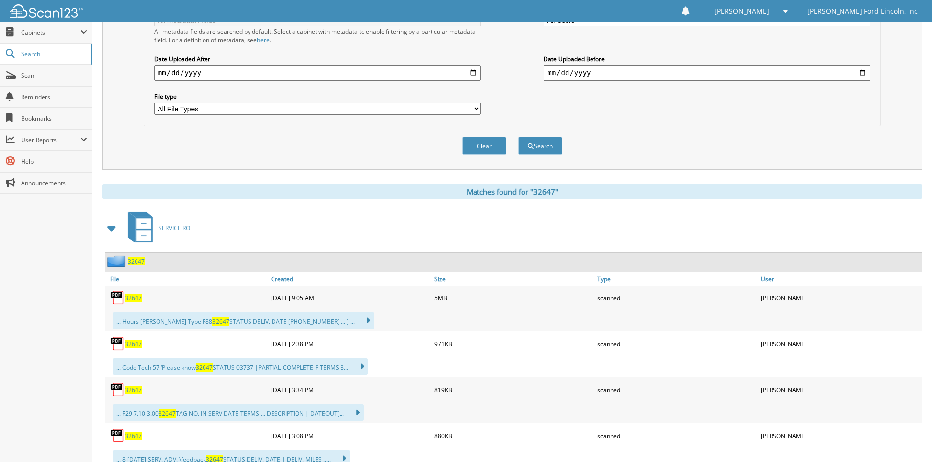
click at [133, 264] on span "32647" at bounding box center [136, 261] width 17 height 8
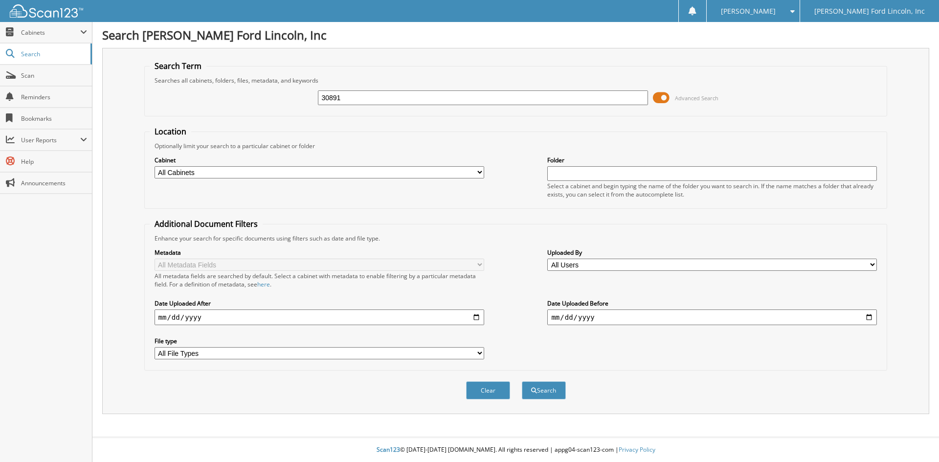
type input "30891"
click at [522, 382] on button "Search" at bounding box center [544, 391] width 44 height 18
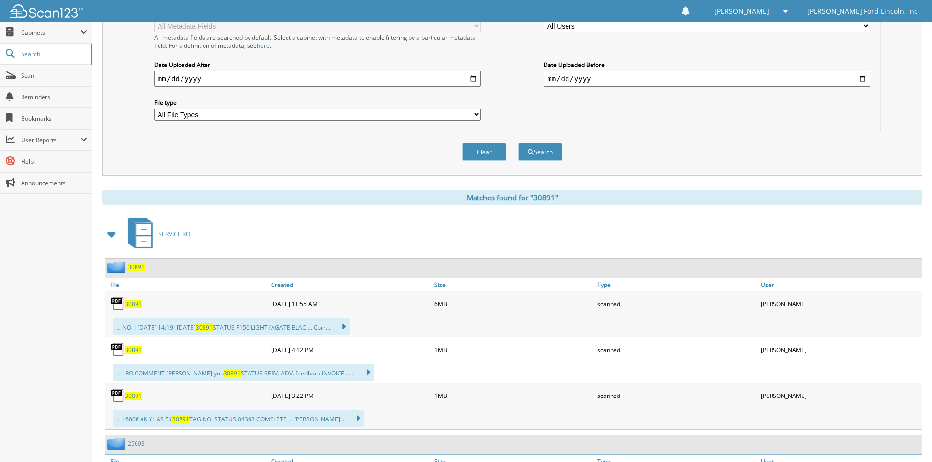
scroll to position [245, 0]
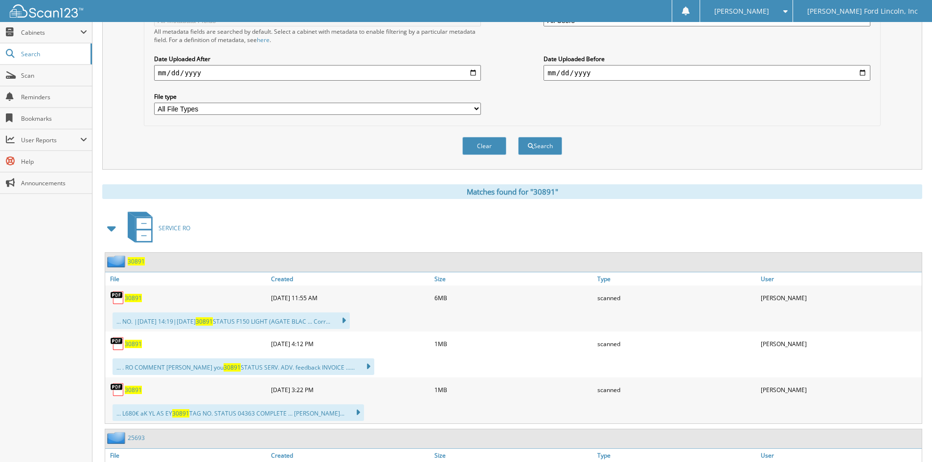
click at [137, 265] on span "30891" at bounding box center [136, 261] width 17 height 8
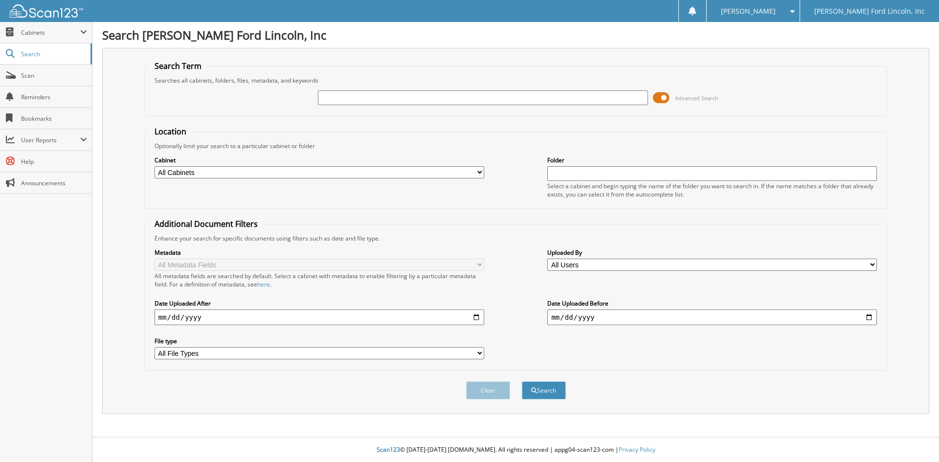
click at [384, 98] on input "text" at bounding box center [483, 98] width 330 height 15
type input "32647"
click at [522, 382] on button "Search" at bounding box center [544, 391] width 44 height 18
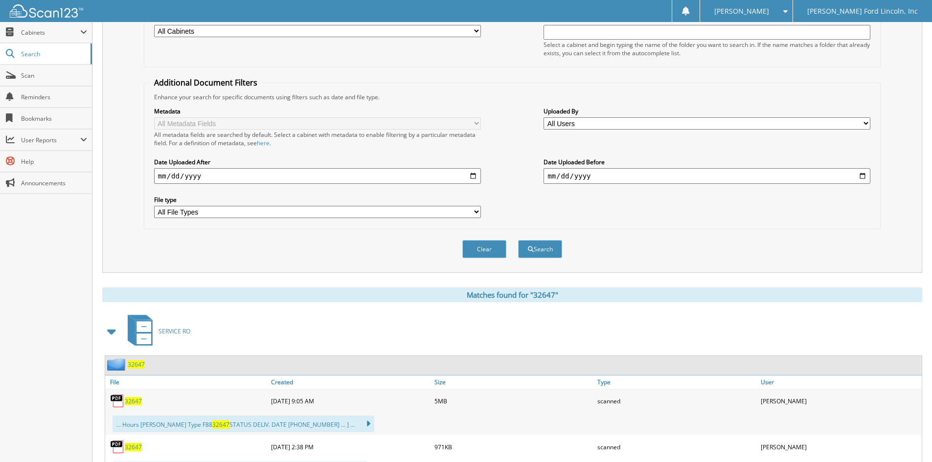
scroll to position [245, 0]
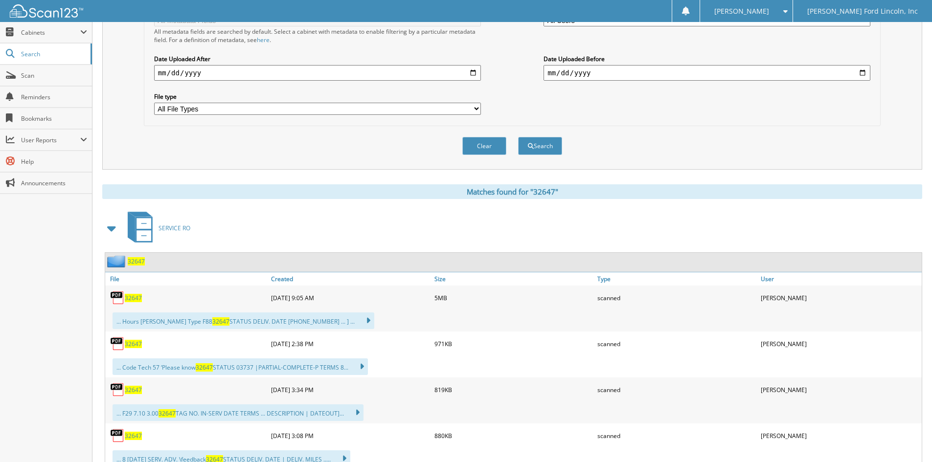
click at [138, 262] on span "32647" at bounding box center [136, 261] width 17 height 8
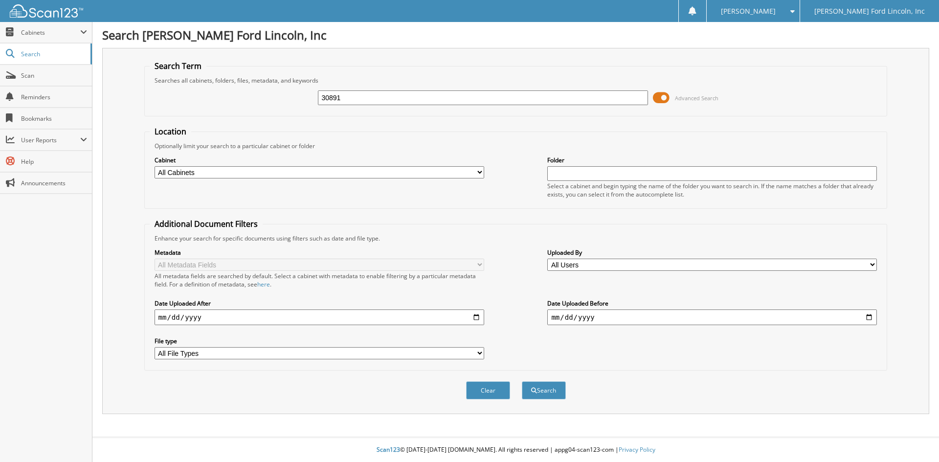
type input "30891"
click at [522, 382] on button "Search" at bounding box center [544, 391] width 44 height 18
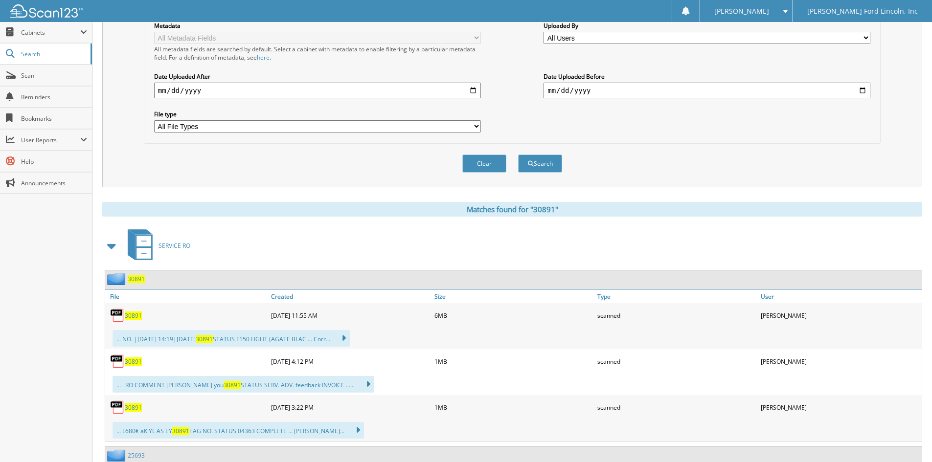
scroll to position [245, 0]
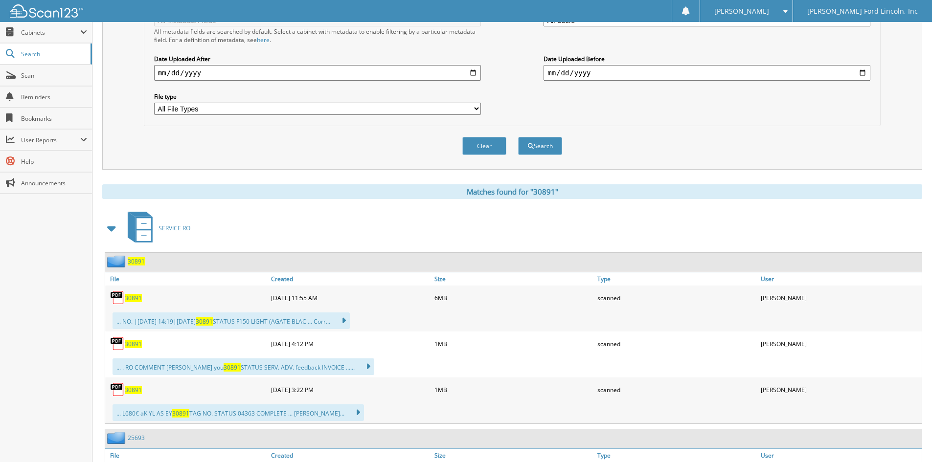
click at [137, 263] on span "30891" at bounding box center [136, 261] width 17 height 8
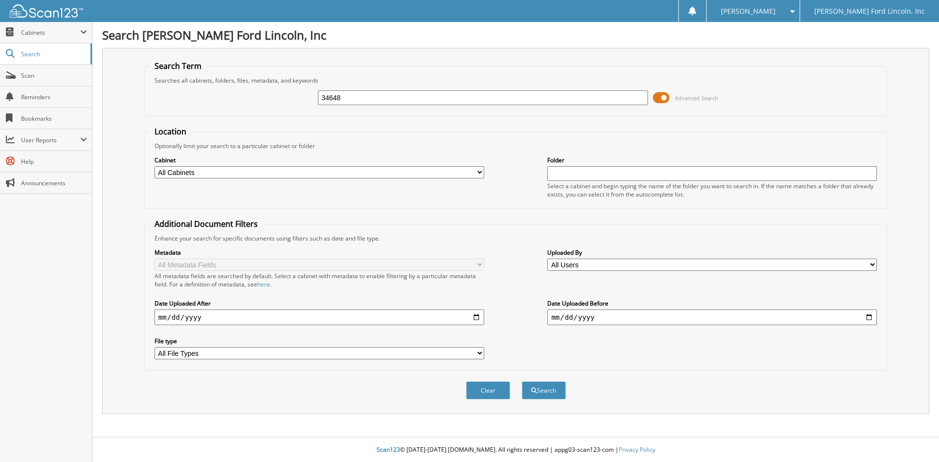
type input "34648"
click at [522, 382] on button "Search" at bounding box center [544, 391] width 44 height 18
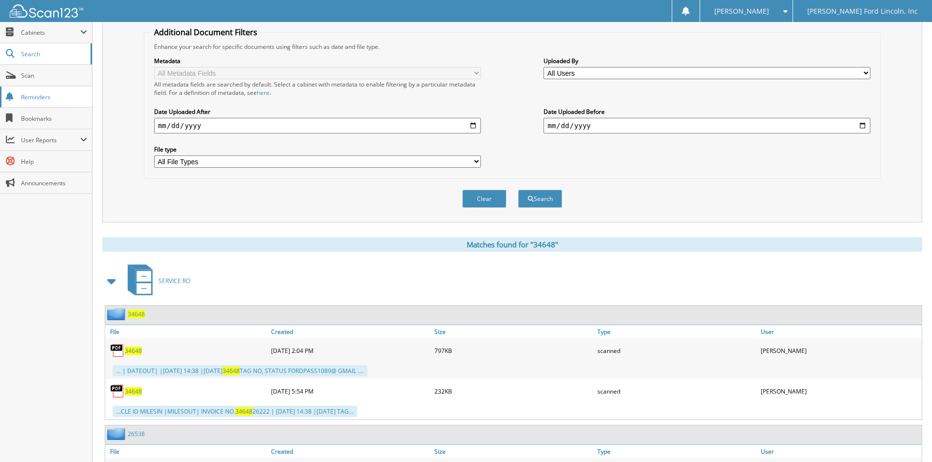
scroll to position [196, 0]
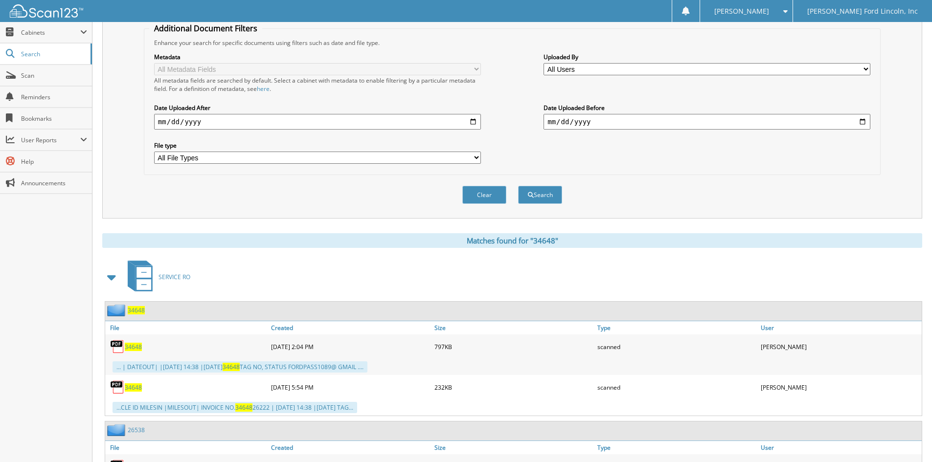
click at [136, 313] on span "34648" at bounding box center [136, 310] width 17 height 8
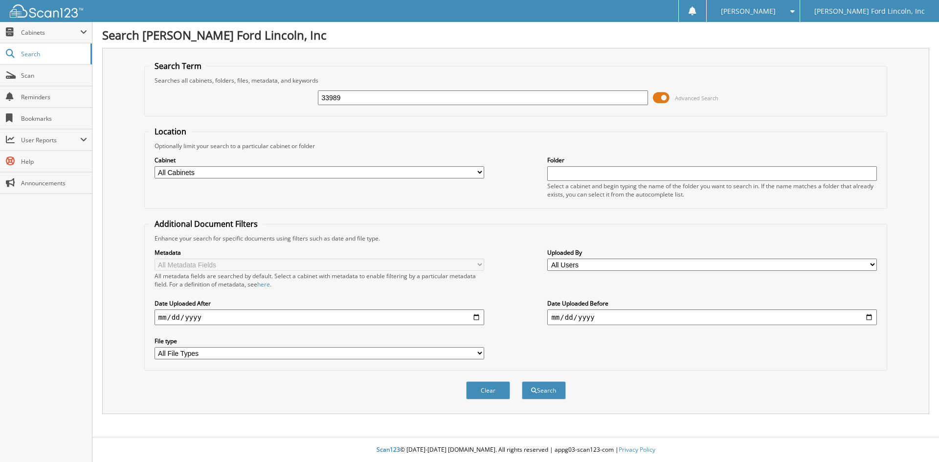
type input "33989"
click at [522, 382] on button "Search" at bounding box center [544, 391] width 44 height 18
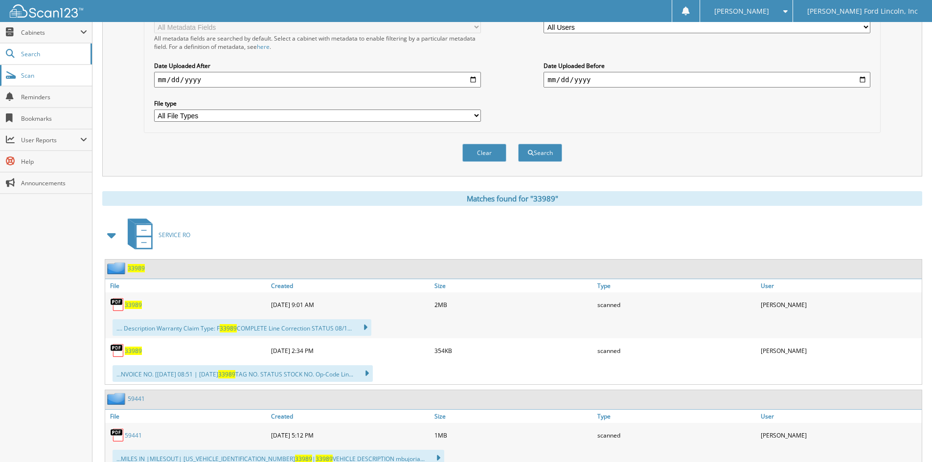
scroll to position [245, 0]
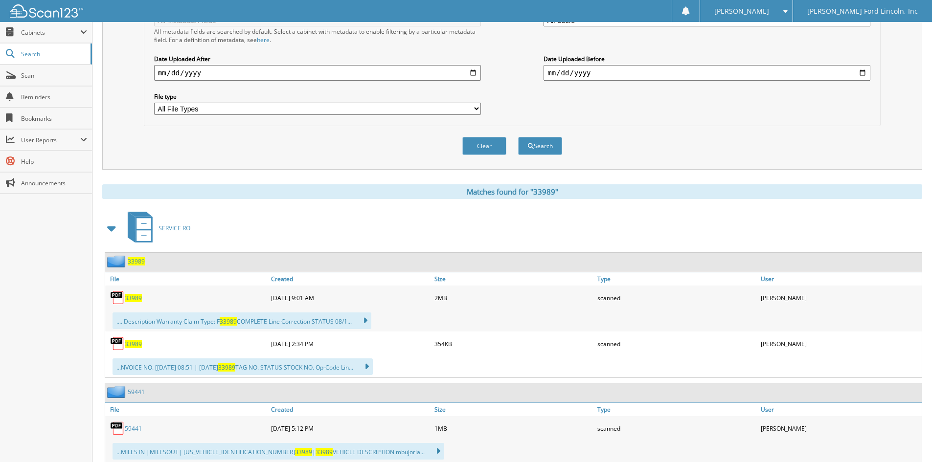
click at [139, 260] on span "33989" at bounding box center [136, 261] width 17 height 8
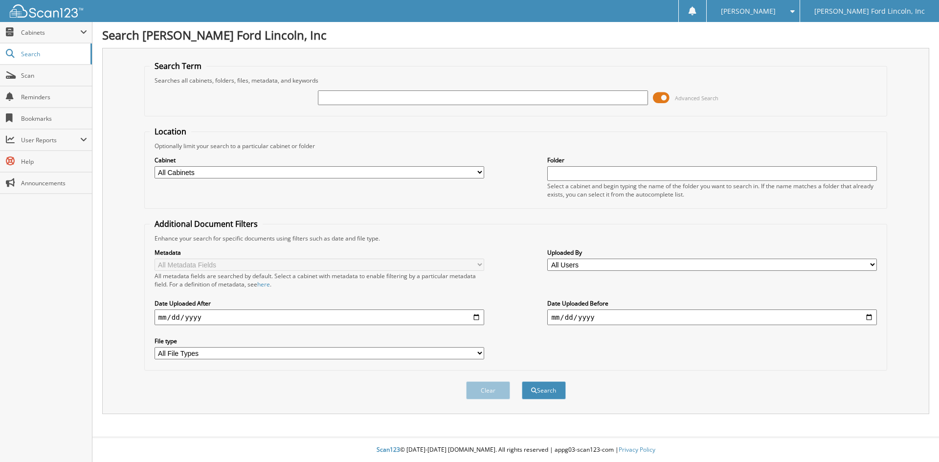
click at [354, 98] on input "text" at bounding box center [483, 98] width 330 height 15
type input "33891"
click at [522, 382] on button "Search" at bounding box center [544, 391] width 44 height 18
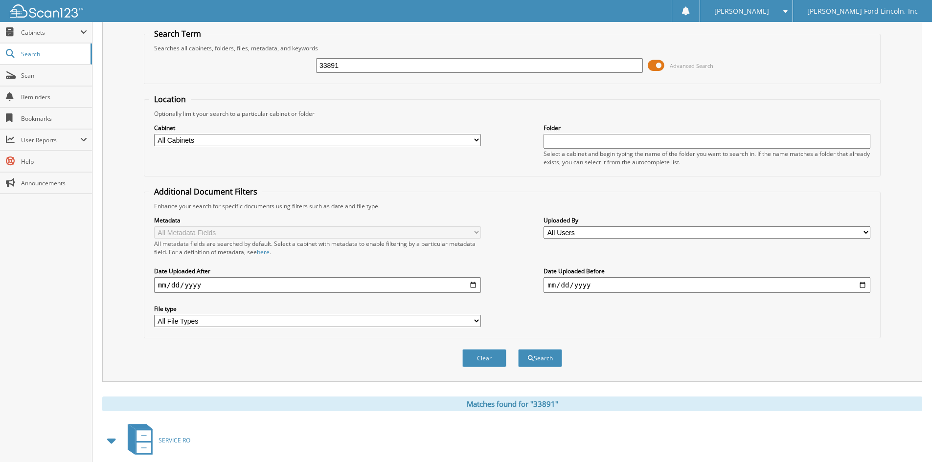
scroll to position [49, 0]
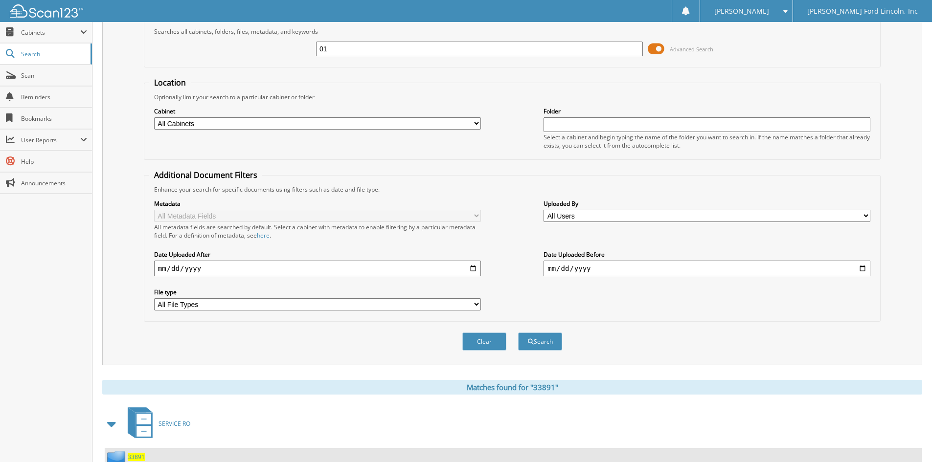
type input "0"
type input "30891"
click at [518, 333] on button "Search" at bounding box center [540, 342] width 44 height 18
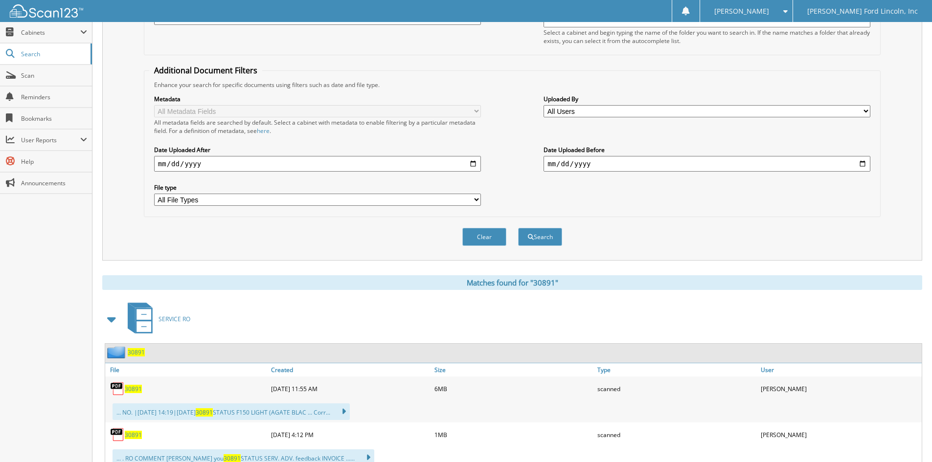
scroll to position [245, 0]
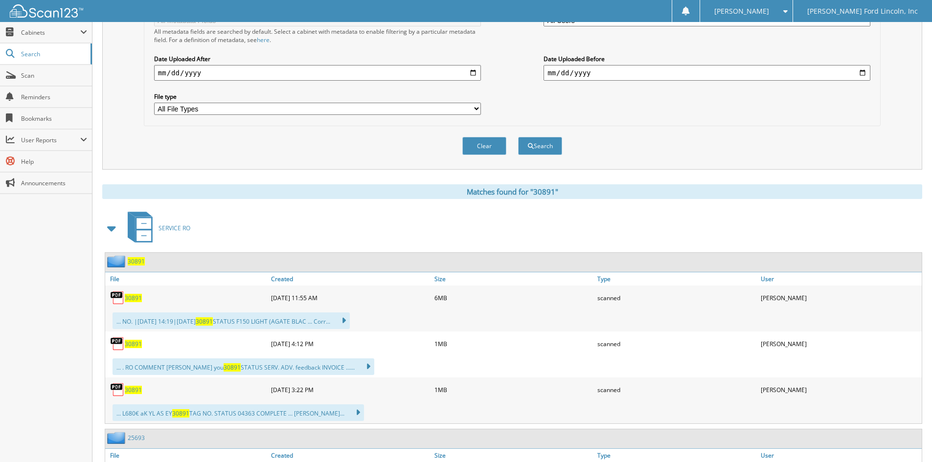
click at [136, 262] on span "30891" at bounding box center [136, 261] width 17 height 8
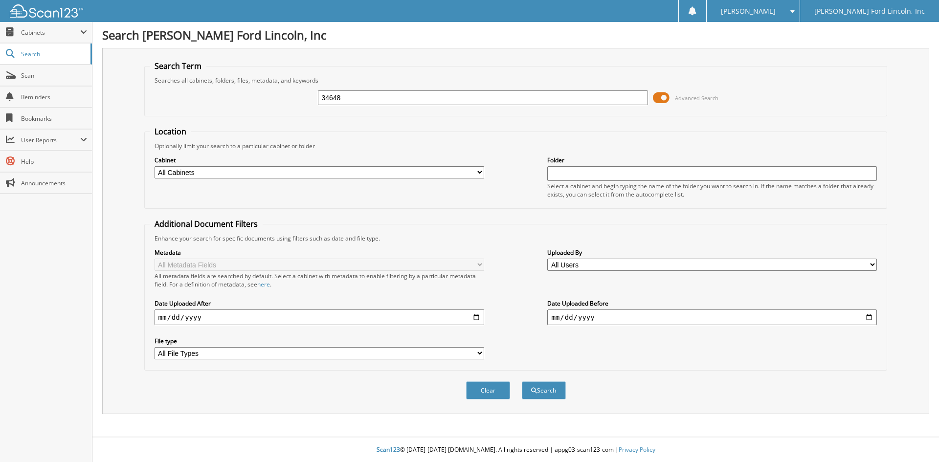
type input "34648"
click at [522, 382] on button "Search" at bounding box center [544, 391] width 44 height 18
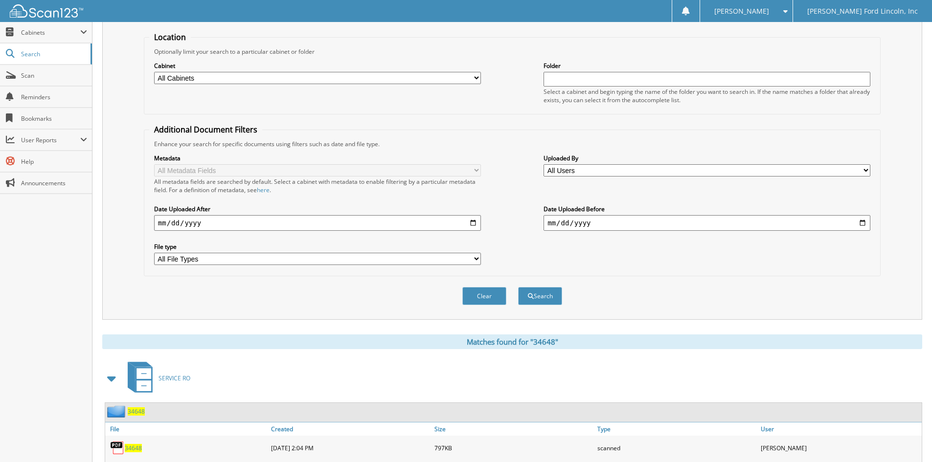
scroll to position [245, 0]
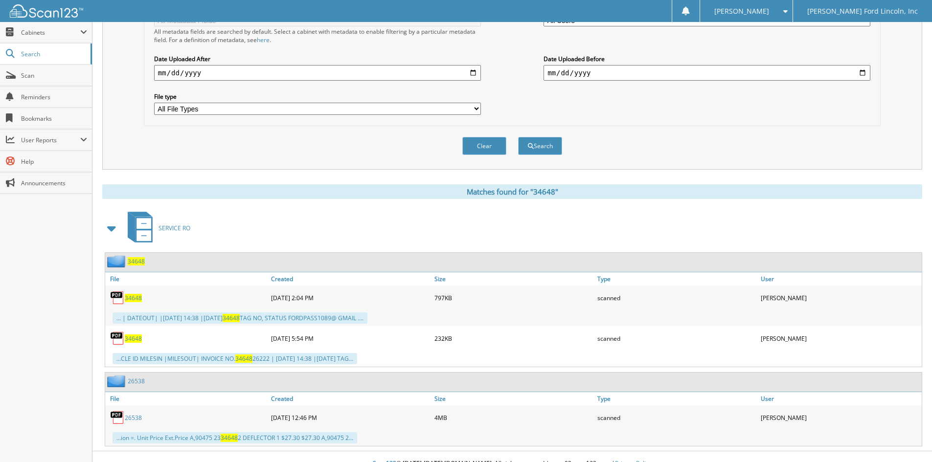
click at [139, 262] on span "34648" at bounding box center [136, 261] width 17 height 8
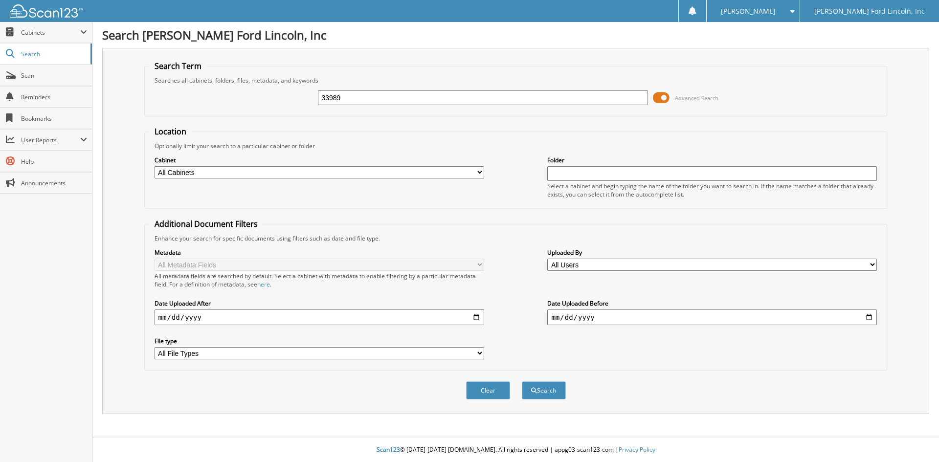
type input "33989"
click at [522, 382] on button "Search" at bounding box center [544, 391] width 44 height 18
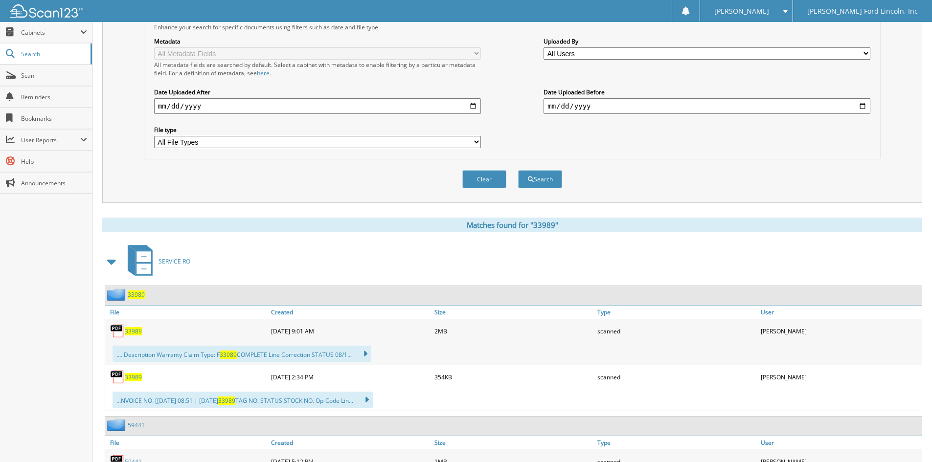
scroll to position [245, 0]
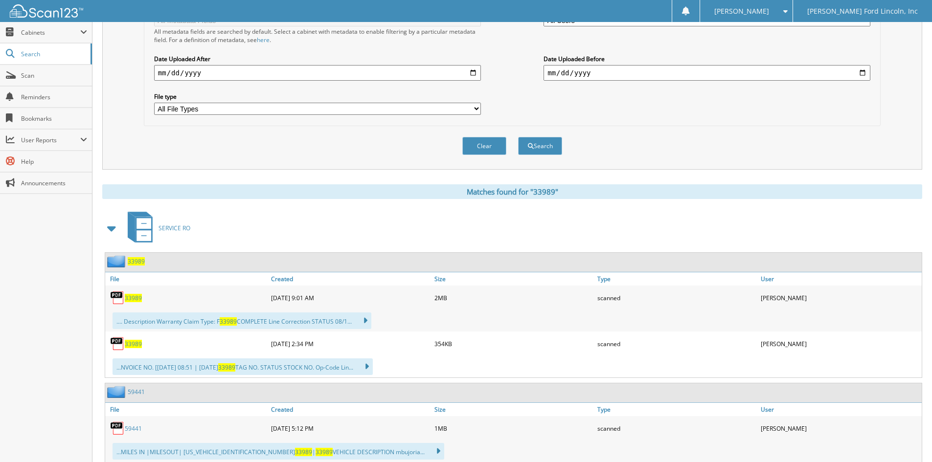
click at [137, 260] on span "33989" at bounding box center [136, 261] width 17 height 8
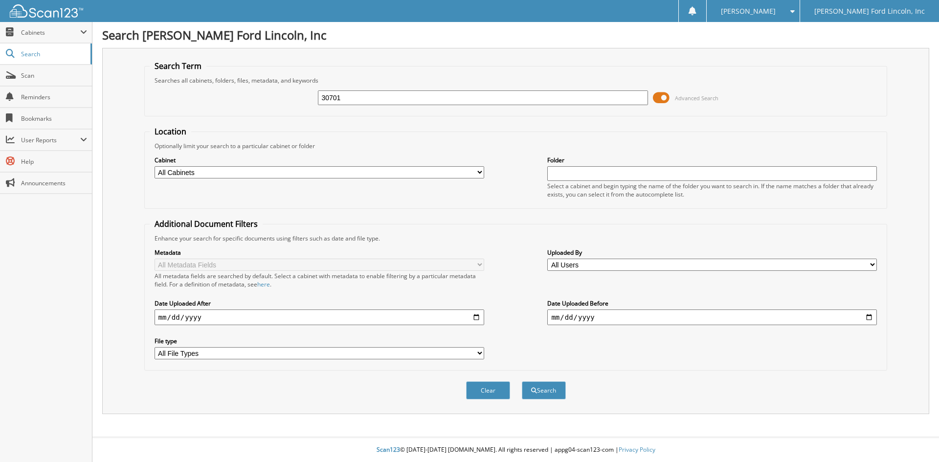
type input "30701"
click at [522, 382] on button "Search" at bounding box center [544, 391] width 44 height 18
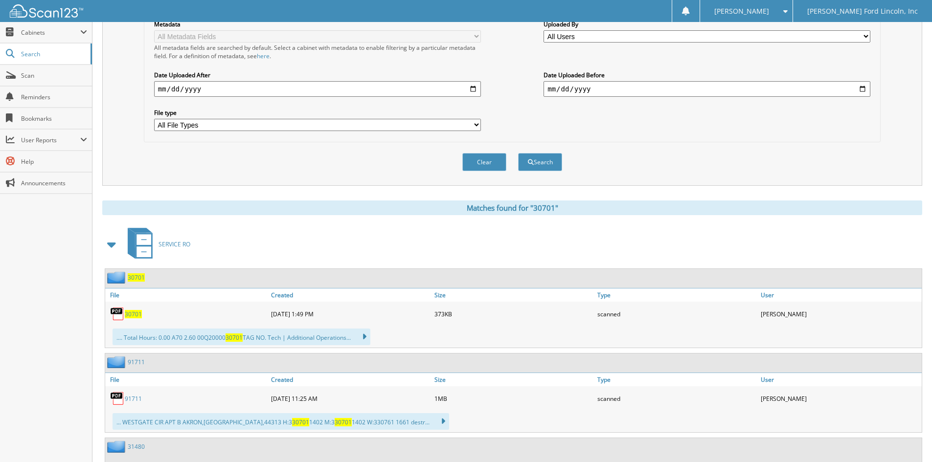
scroll to position [245, 0]
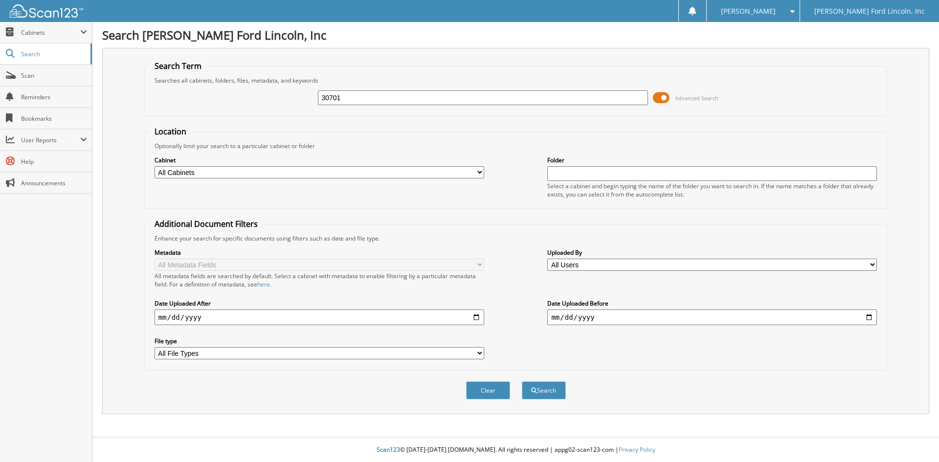
type input "30701"
click at [522, 382] on button "Search" at bounding box center [544, 391] width 44 height 18
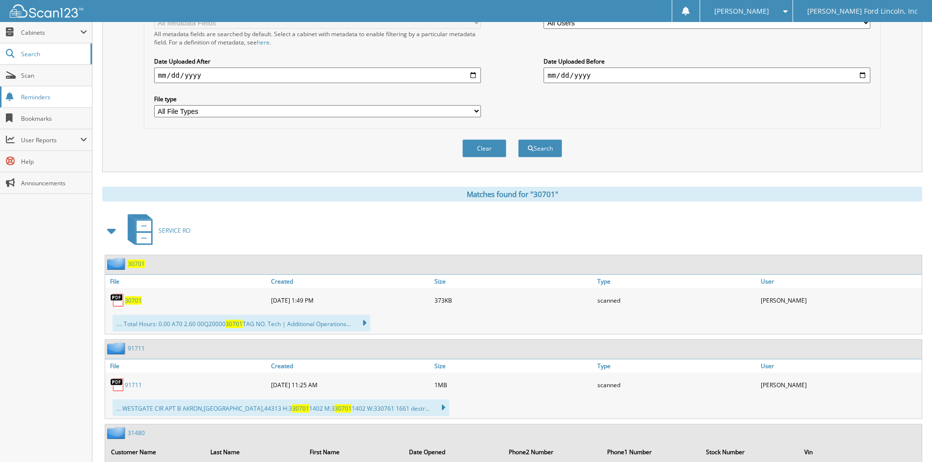
scroll to position [294, 0]
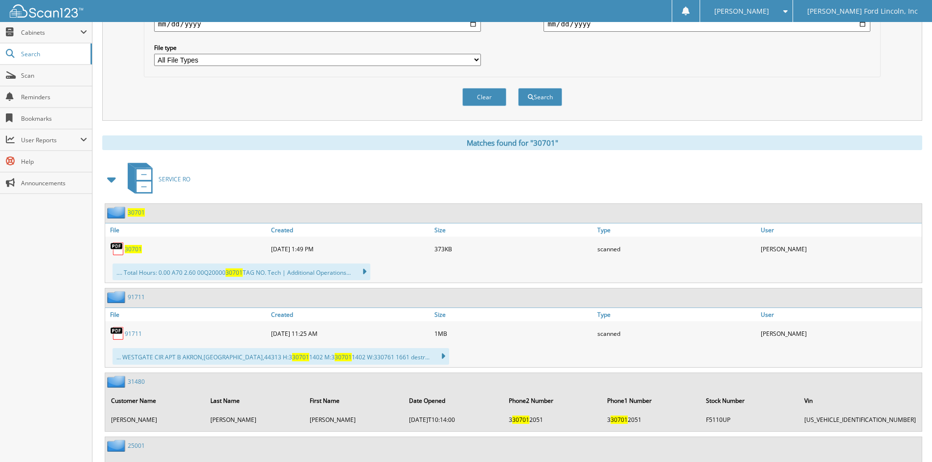
click at [135, 212] on span "30701" at bounding box center [136, 212] width 17 height 8
